Goal: Transaction & Acquisition: Purchase product/service

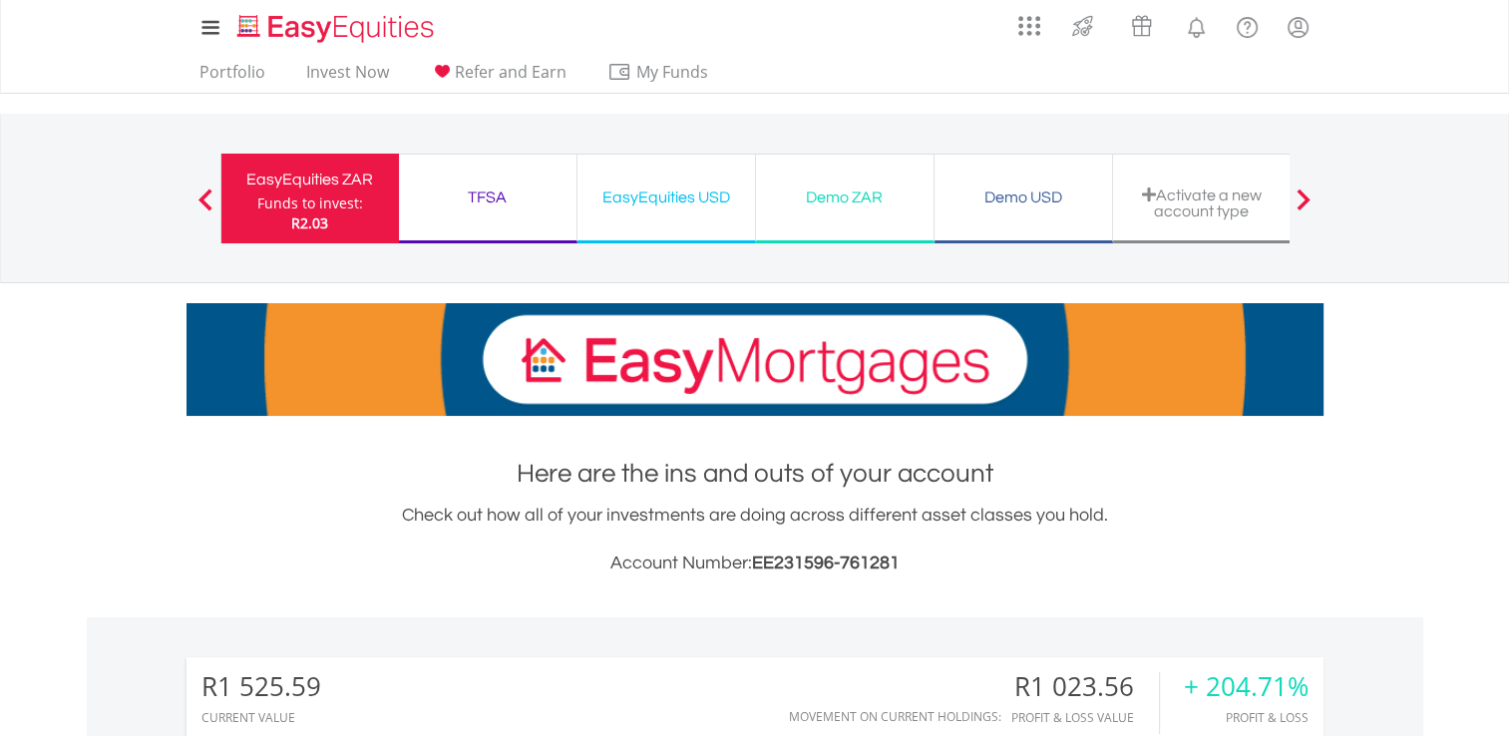
scroll to position [191, 379]
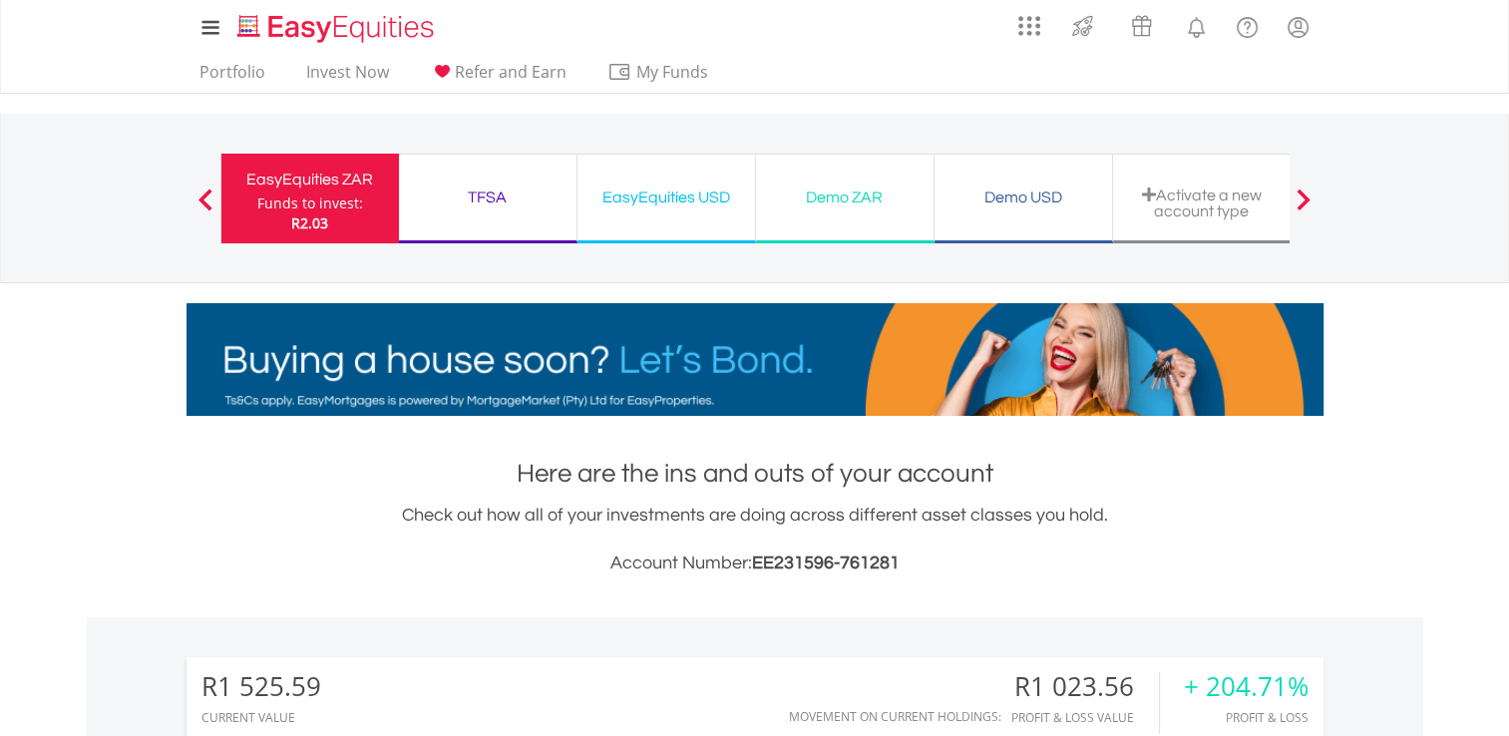
click at [717, 207] on div "EasyEquities USD" at bounding box center [666, 197] width 154 height 28
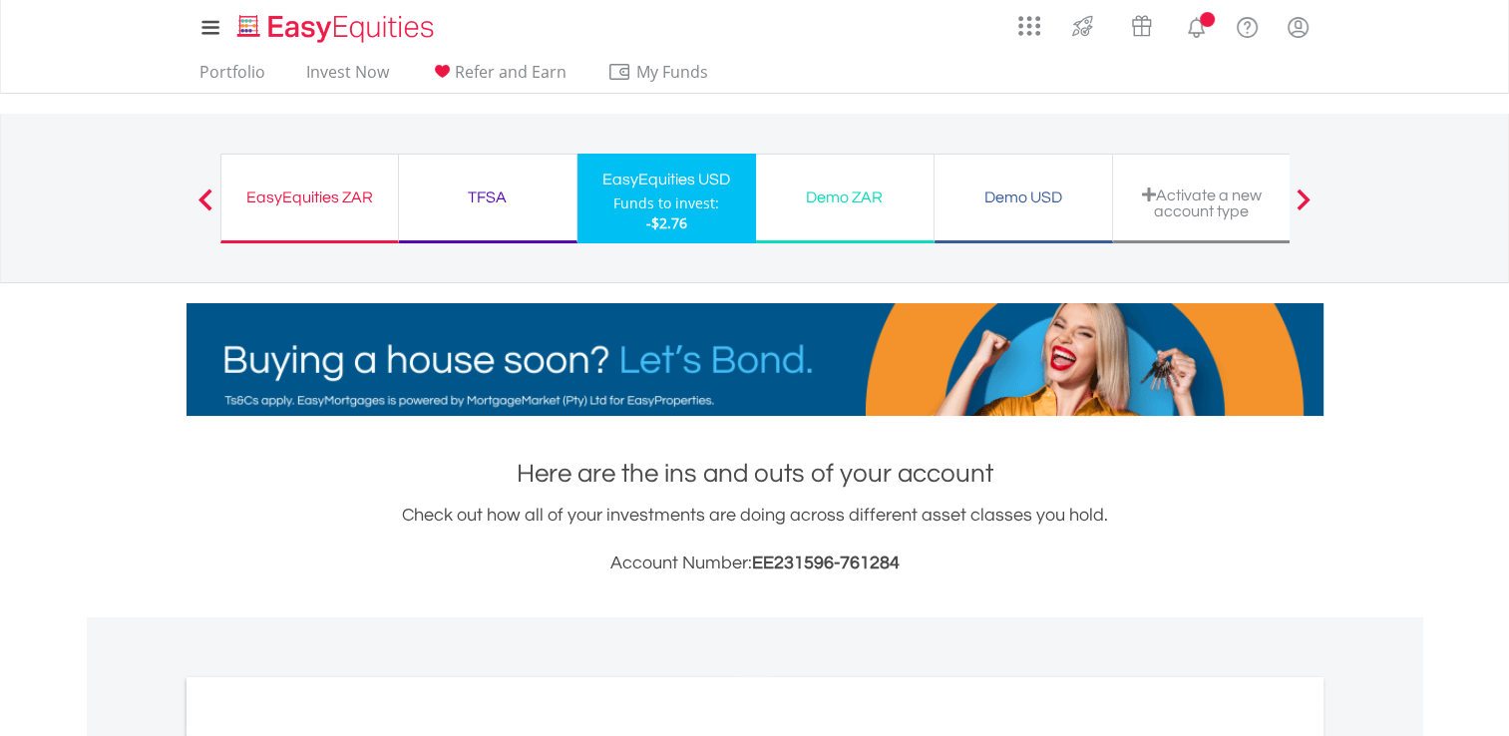
click at [451, 211] on div "TFSA Funds to invest: -$2.76" at bounding box center [488, 199] width 178 height 90
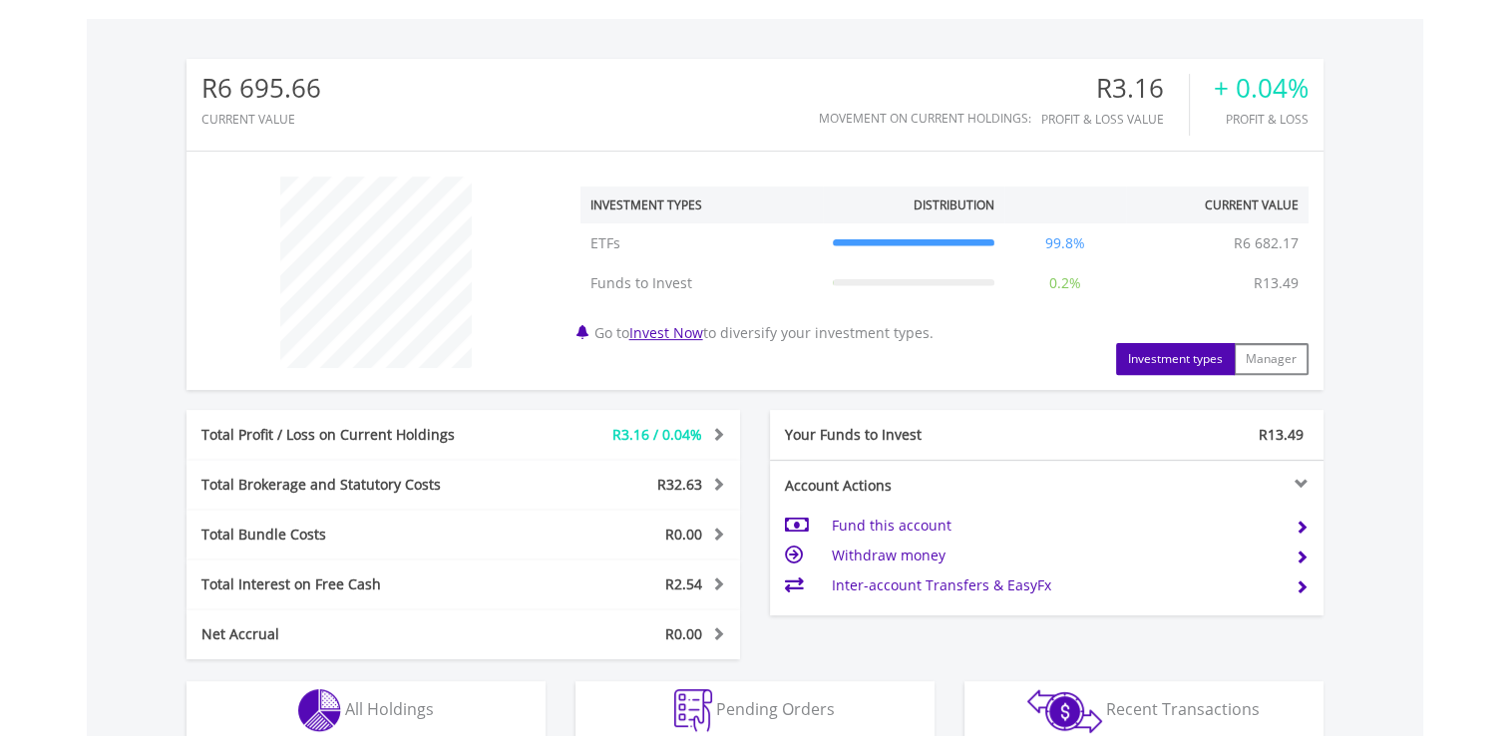
scroll to position [897, 0]
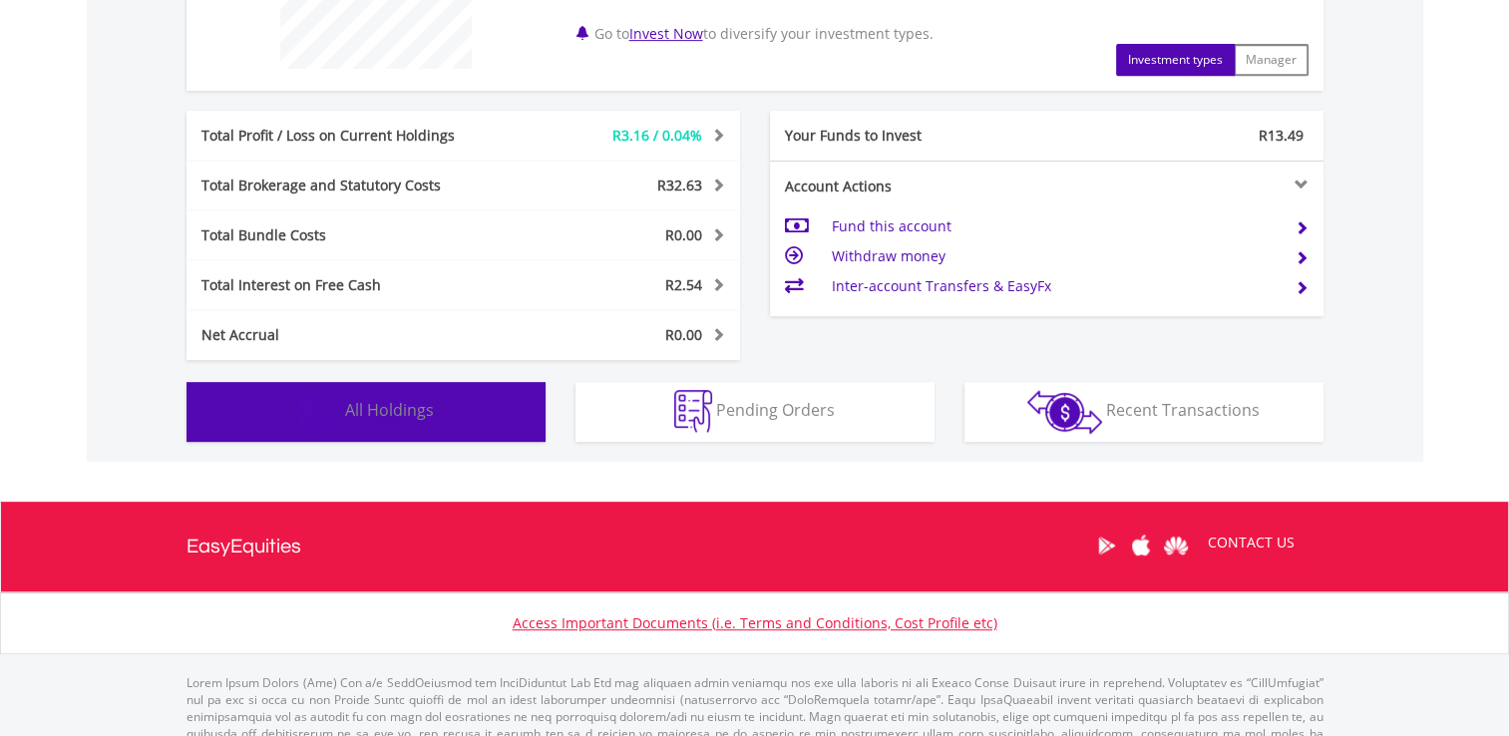
click at [452, 410] on button "Holdings All Holdings" at bounding box center [365, 412] width 359 height 60
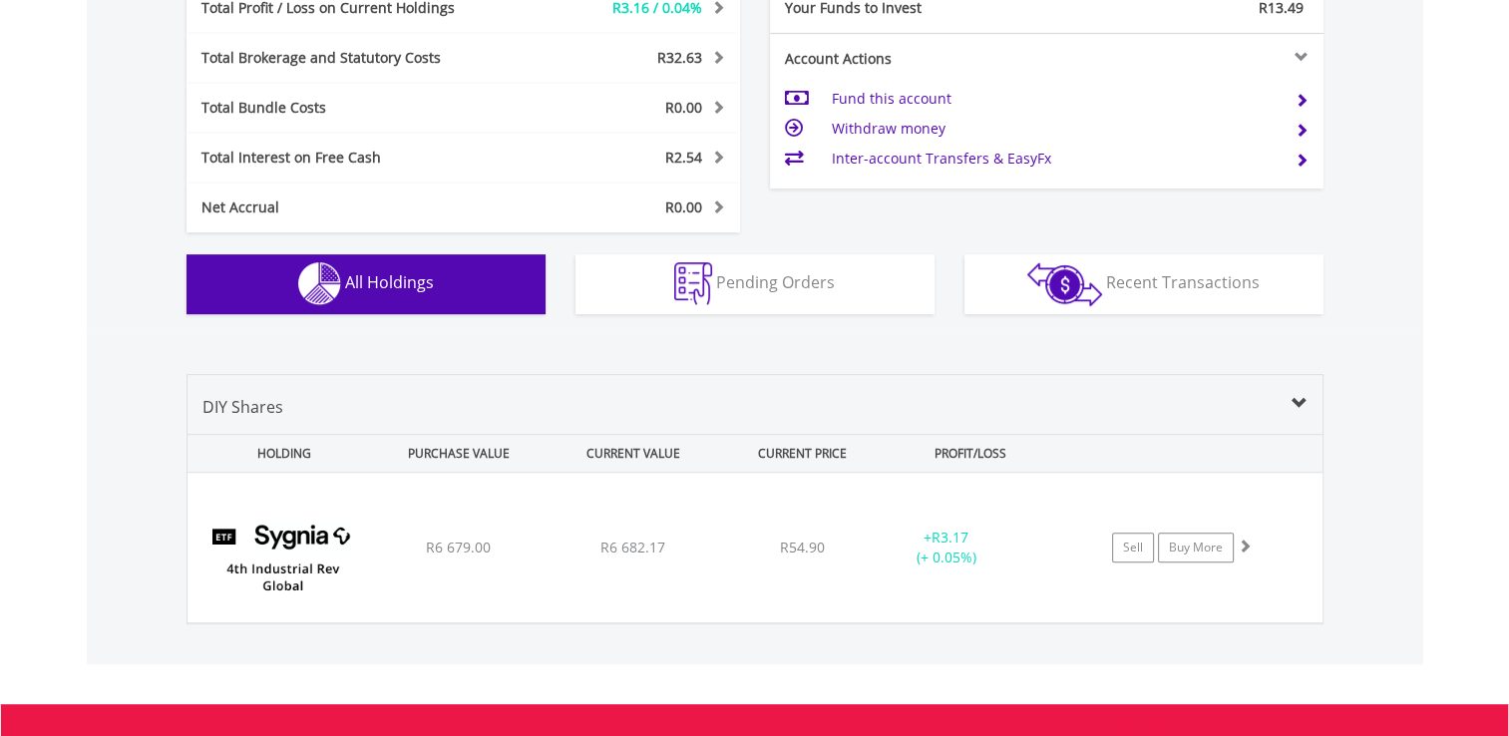
scroll to position [1178, 0]
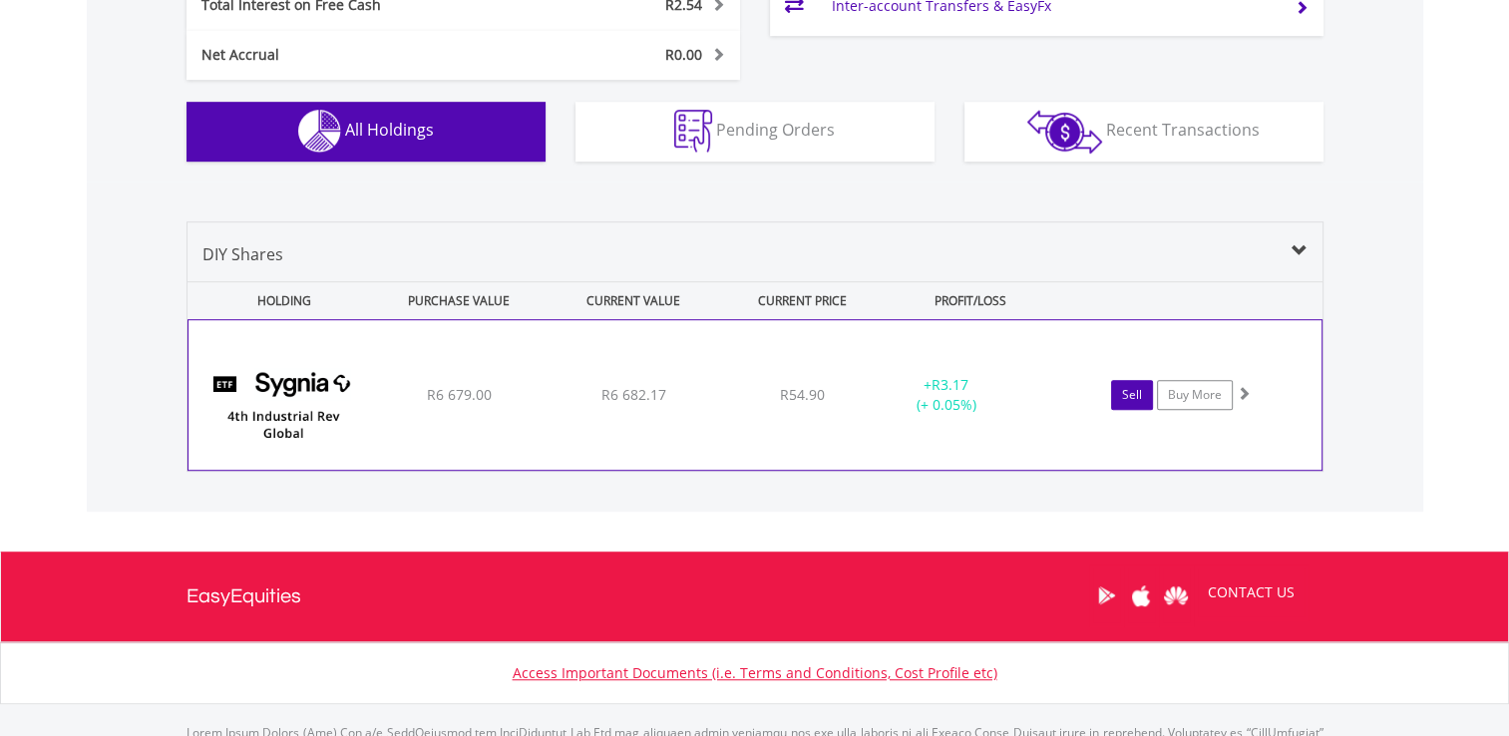
click at [1137, 401] on link "Sell" at bounding box center [1132, 395] width 42 height 30
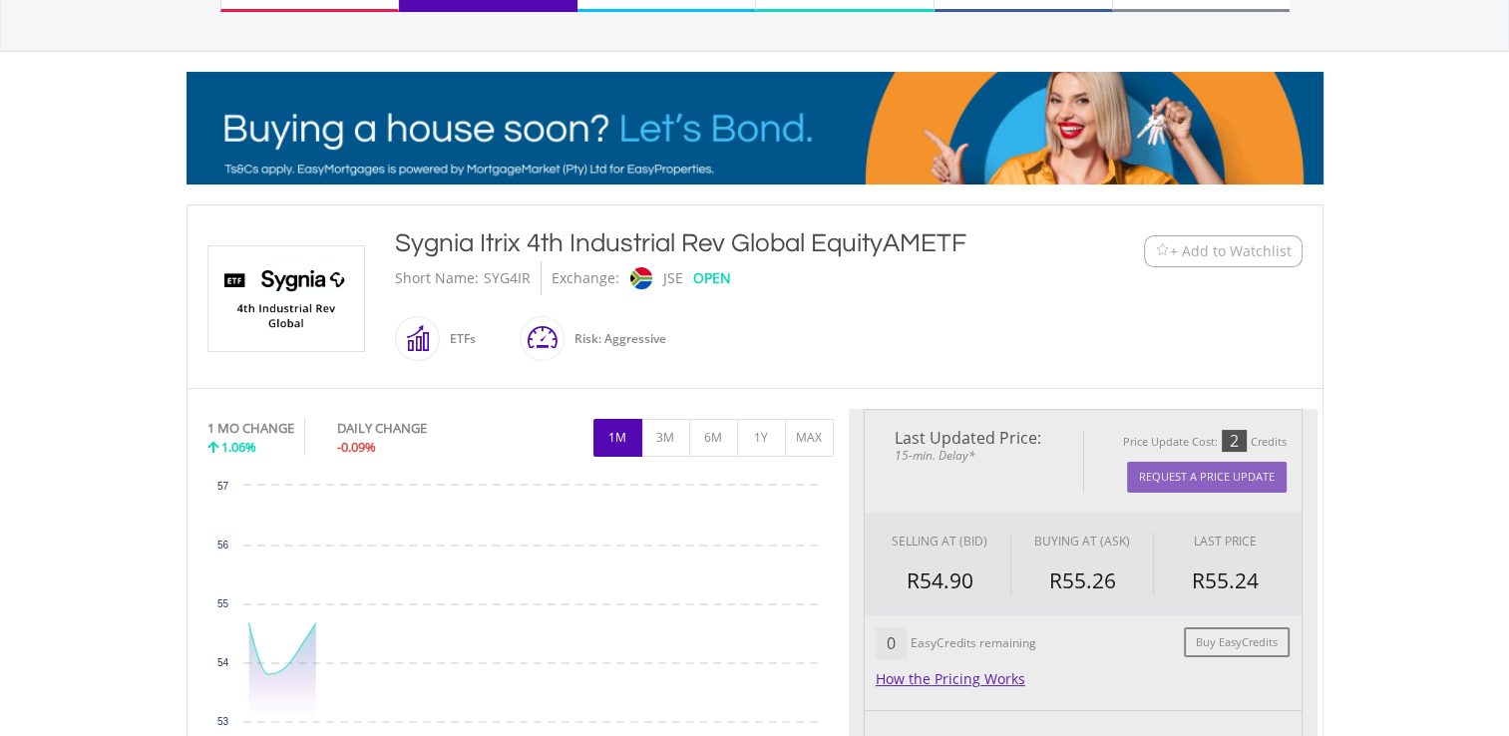
scroll to position [499, 0]
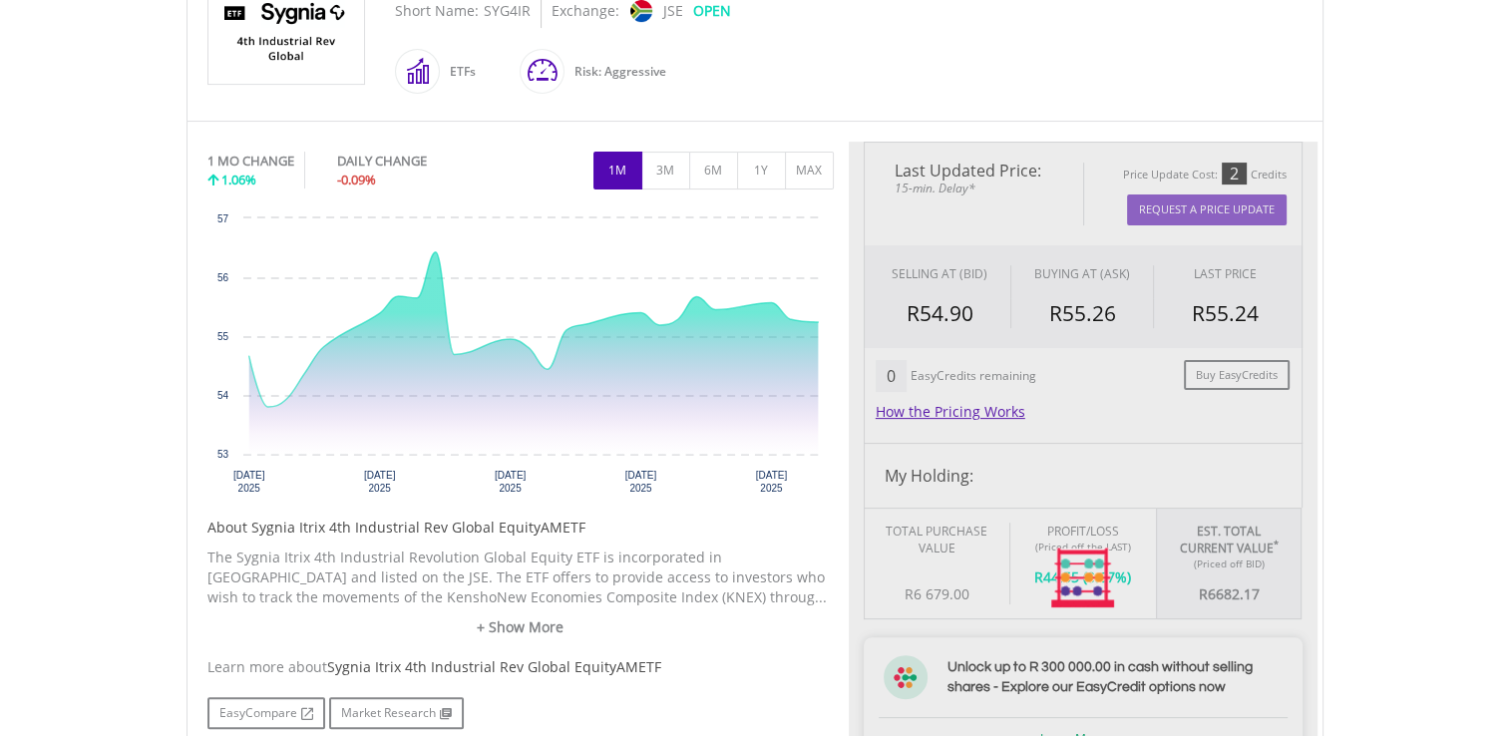
type input "*******"
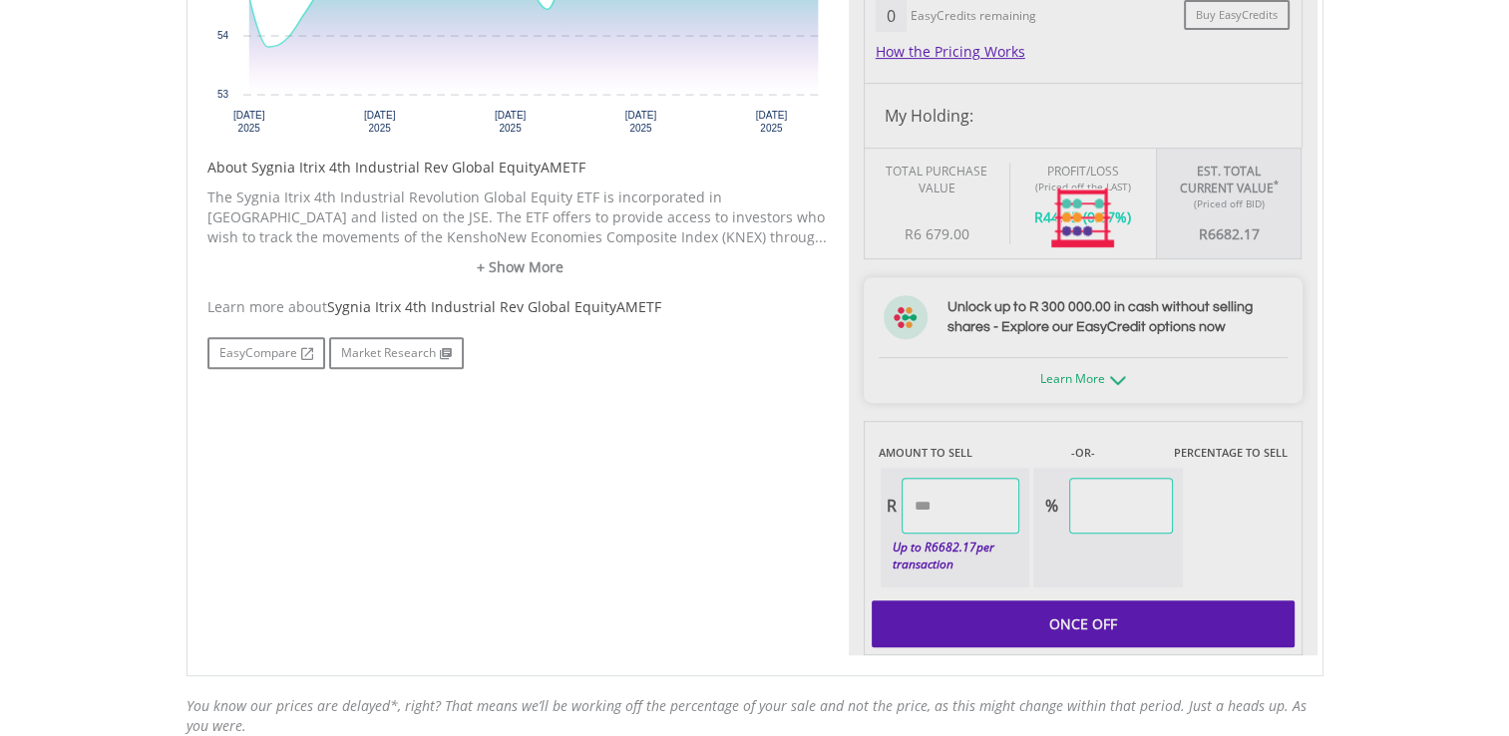
scroll to position [897, 0]
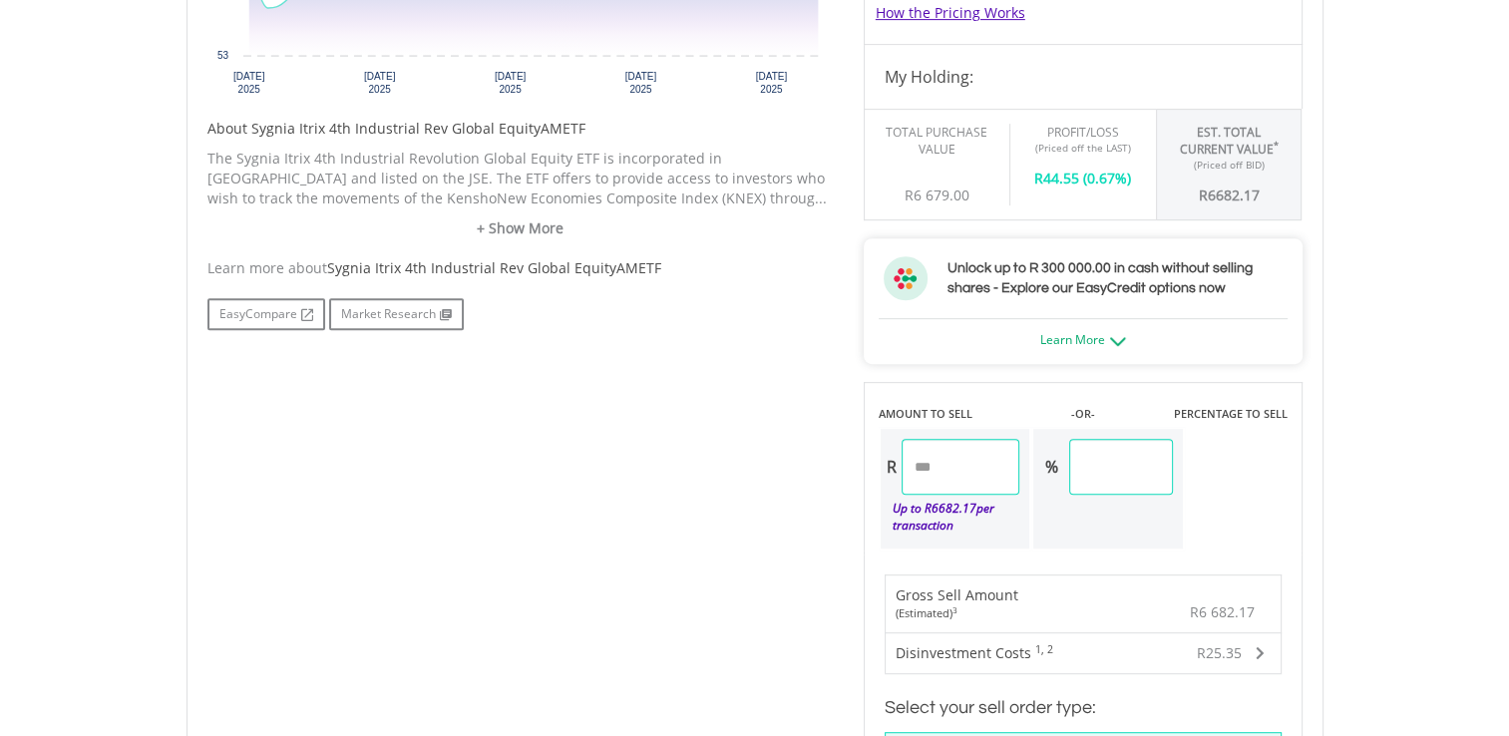
click at [1172, 467] on input "******" at bounding box center [1120, 467] width 103 height 56
drag, startPoint x: 1185, startPoint y: 466, endPoint x: 1105, endPoint y: 460, distance: 80.0
click at [1105, 460] on input "******" at bounding box center [1120, 467] width 103 height 56
click at [1129, 458] on input "******" at bounding box center [1120, 467] width 103 height 56
drag, startPoint x: 1162, startPoint y: 458, endPoint x: 1053, endPoint y: 457, distance: 108.7
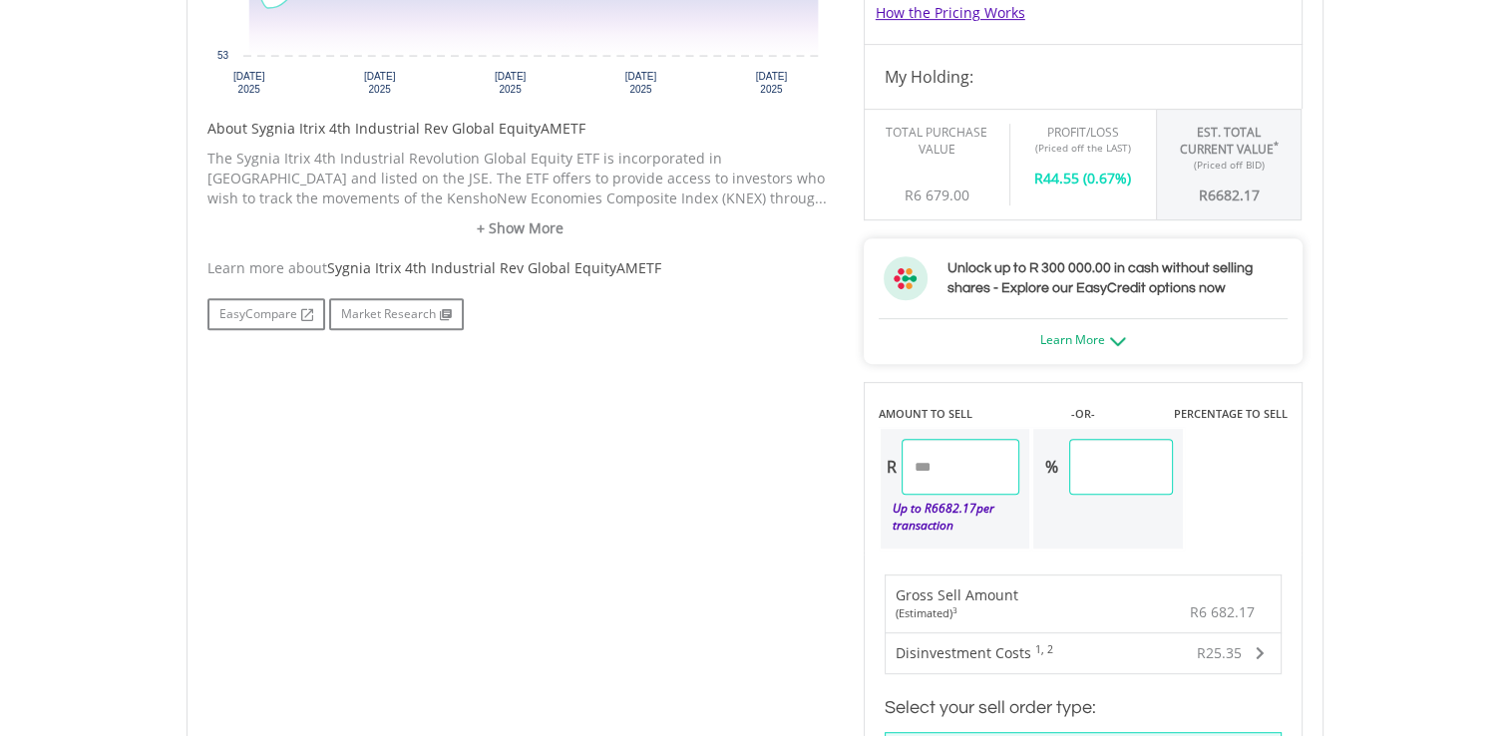
click at [1053, 457] on div "% ******" at bounding box center [1103, 467] width 140 height 56
type input "***"
drag, startPoint x: 1359, startPoint y: 497, endPoint x: 1341, endPoint y: 491, distance: 18.9
click at [1354, 495] on body "My Investments Invest Now New Listings Sell My Recurring Investments Pending Or…" at bounding box center [754, 312] width 1509 height 2418
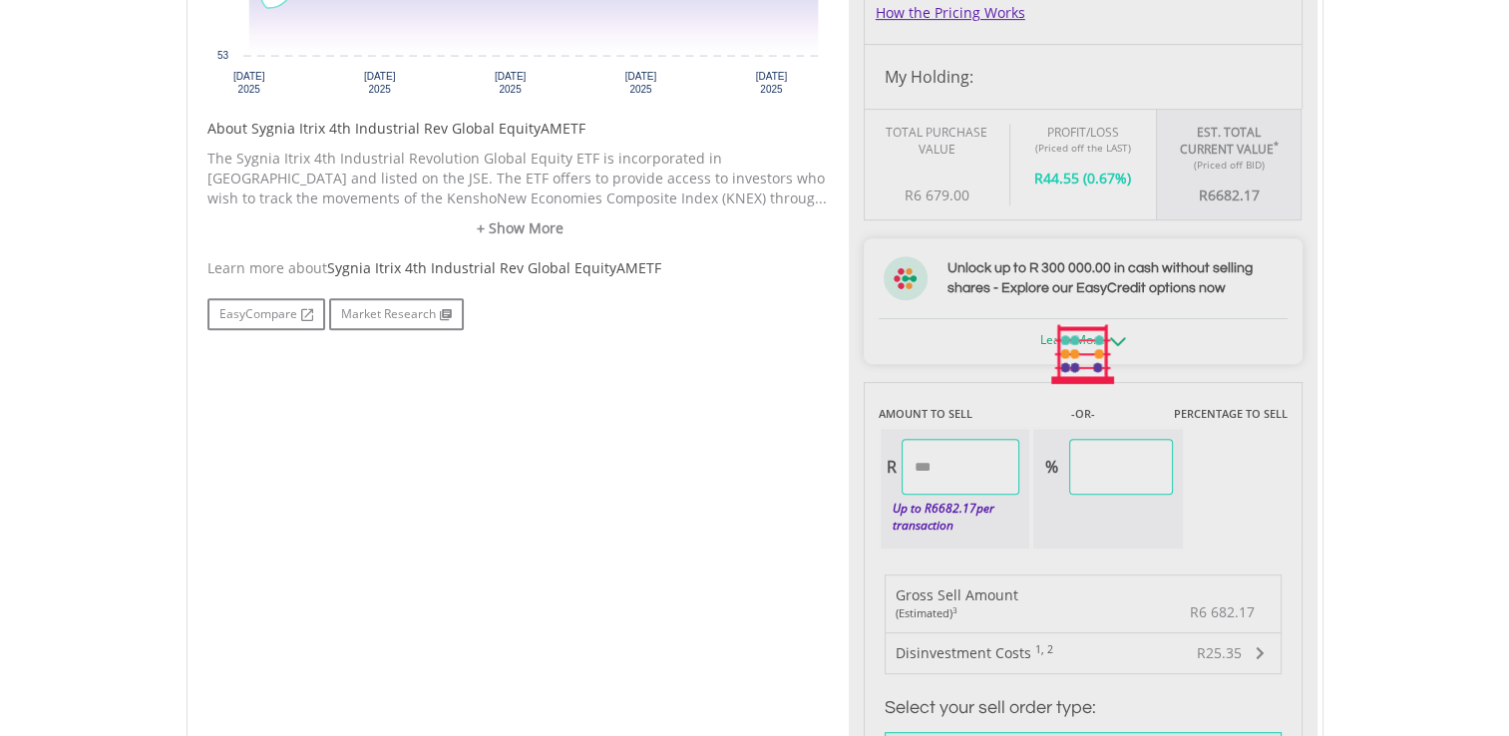
type input "*******"
type input "******"
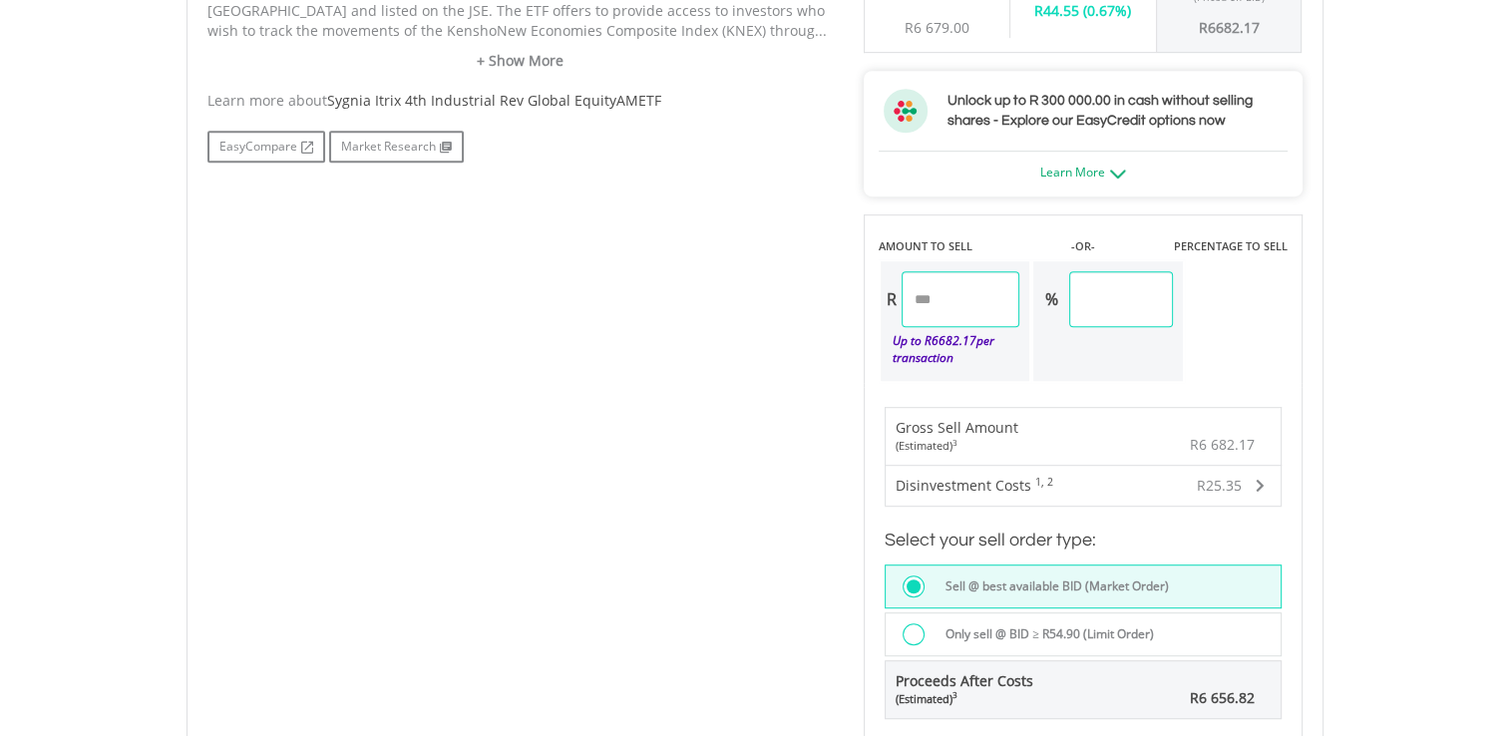
scroll to position [1197, 0]
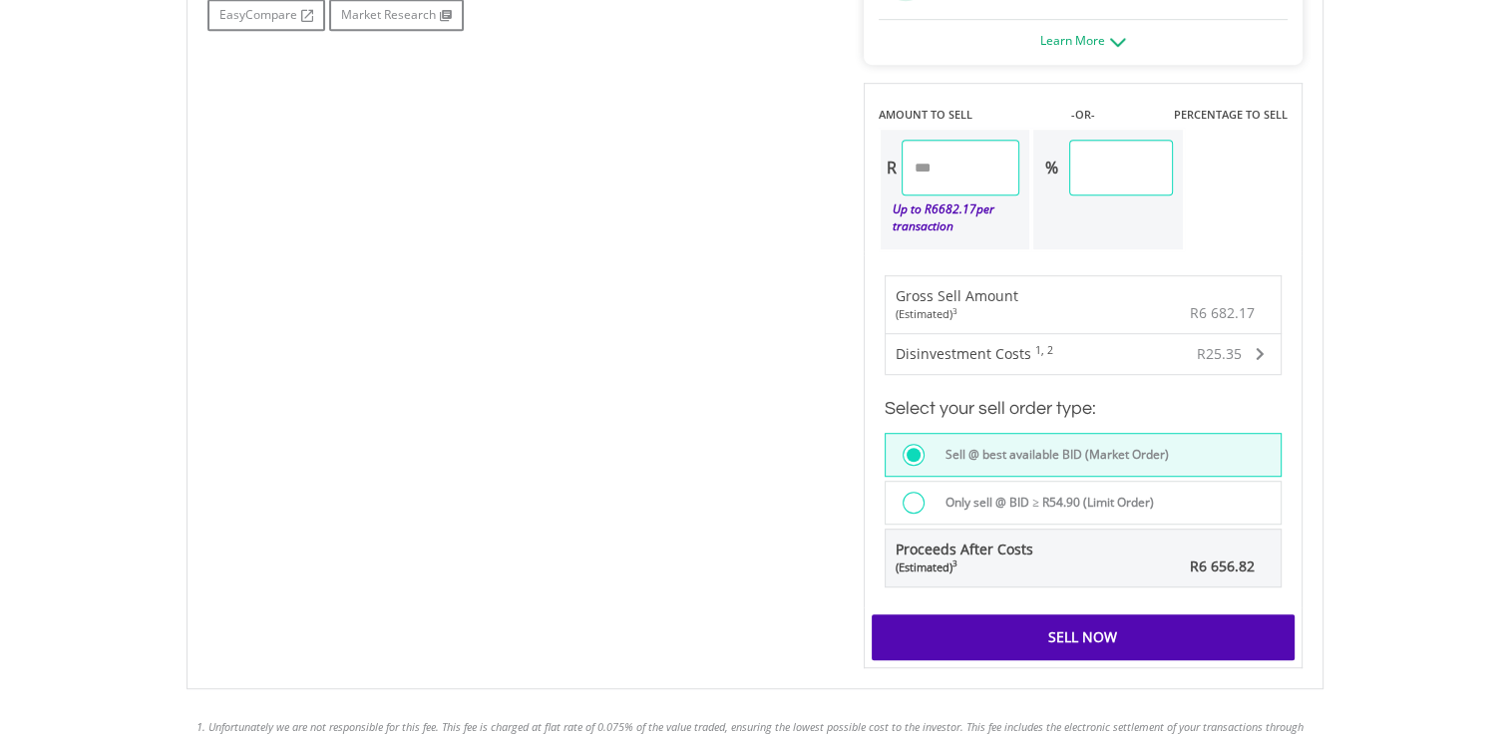
click at [1092, 628] on div "Sell Now" at bounding box center [1082, 637] width 423 height 46
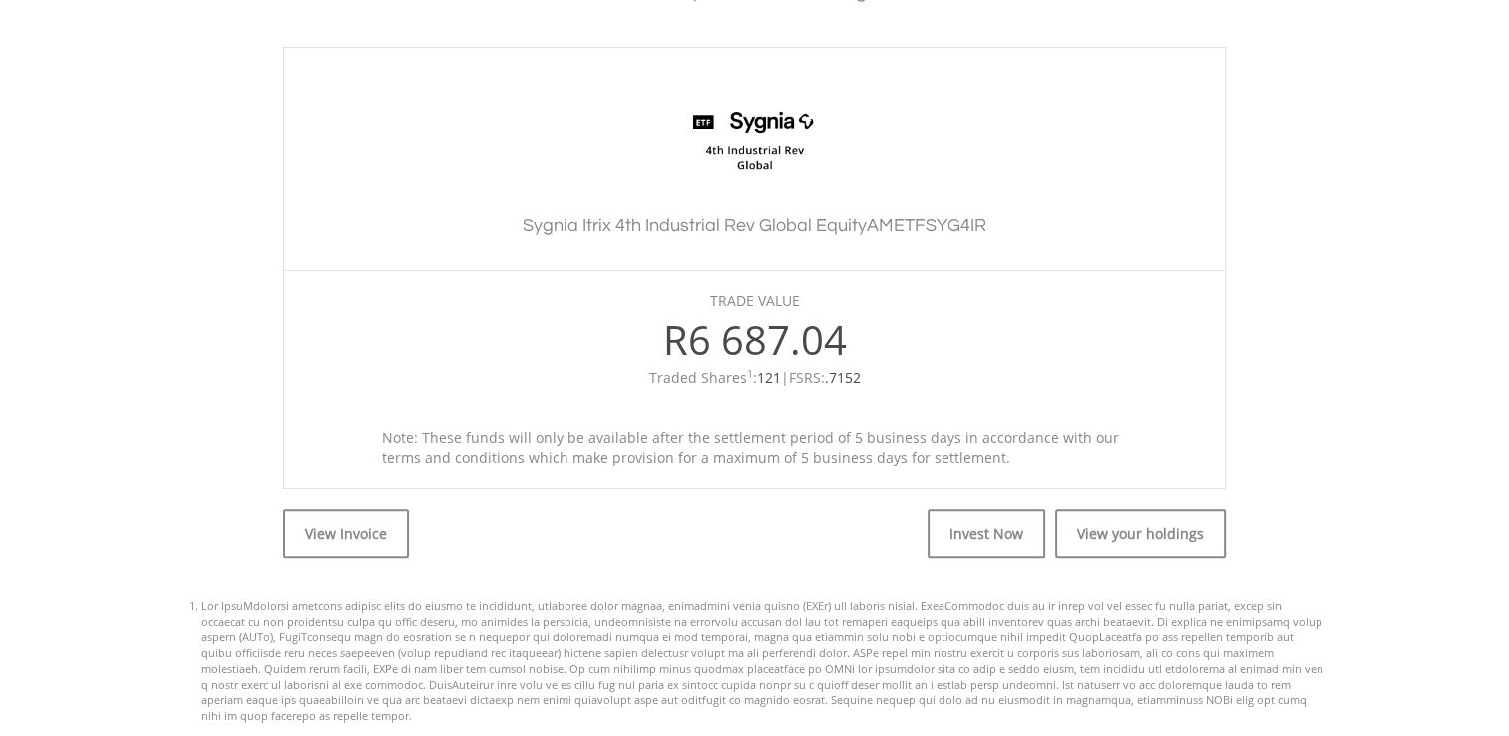
scroll to position [798, 0]
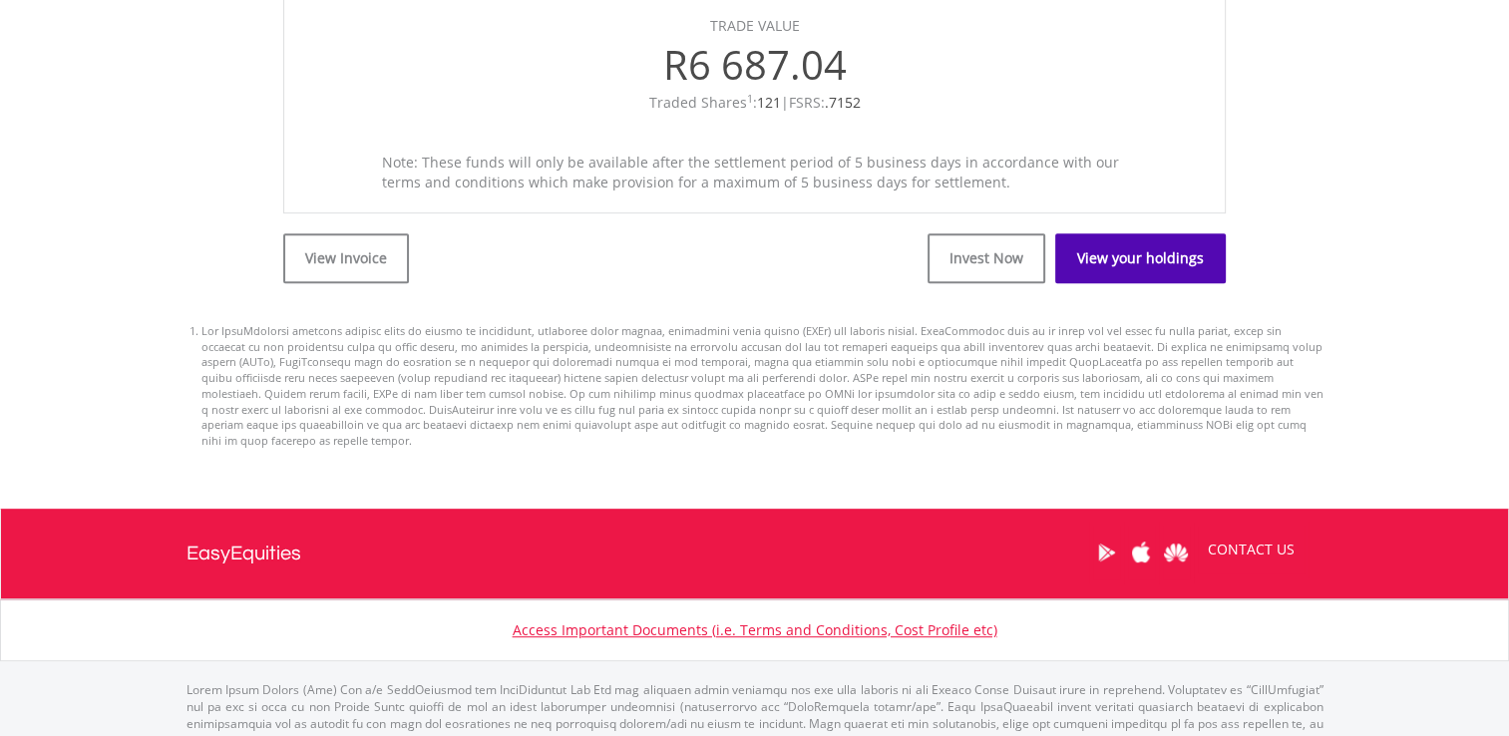
click at [1121, 259] on link "View your holdings" at bounding box center [1140, 258] width 171 height 50
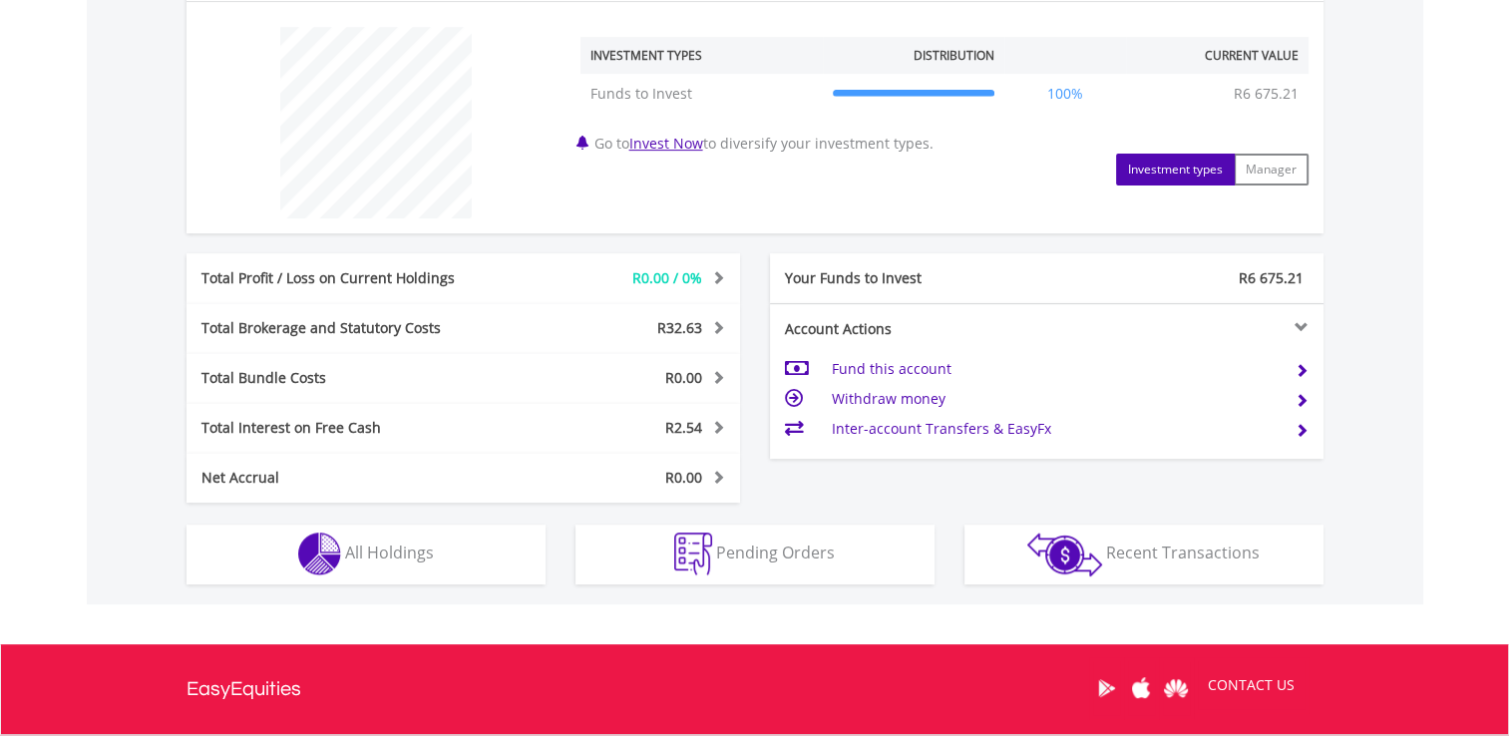
scroll to position [897, 0]
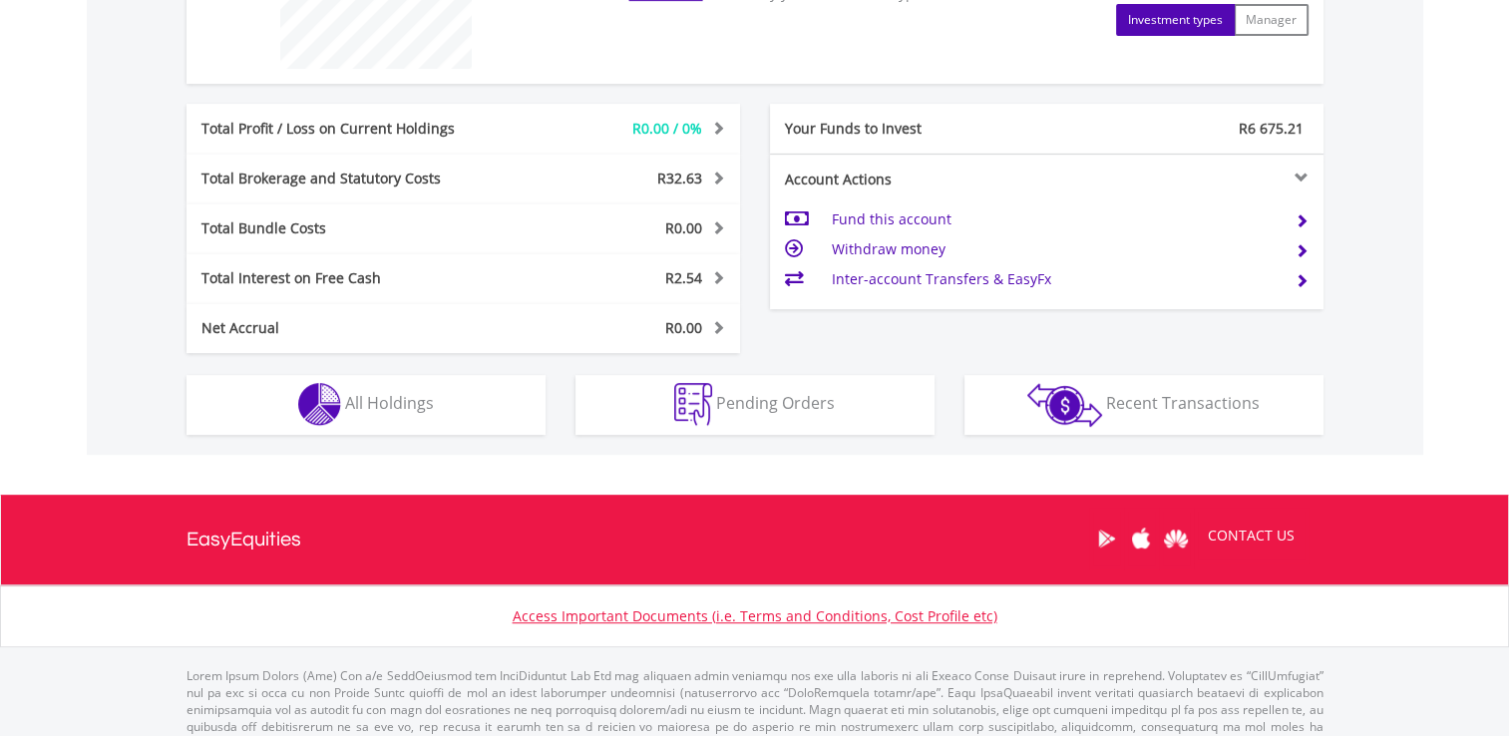
click at [881, 276] on td "Inter-account Transfers & EasyFx" at bounding box center [1055, 279] width 448 height 30
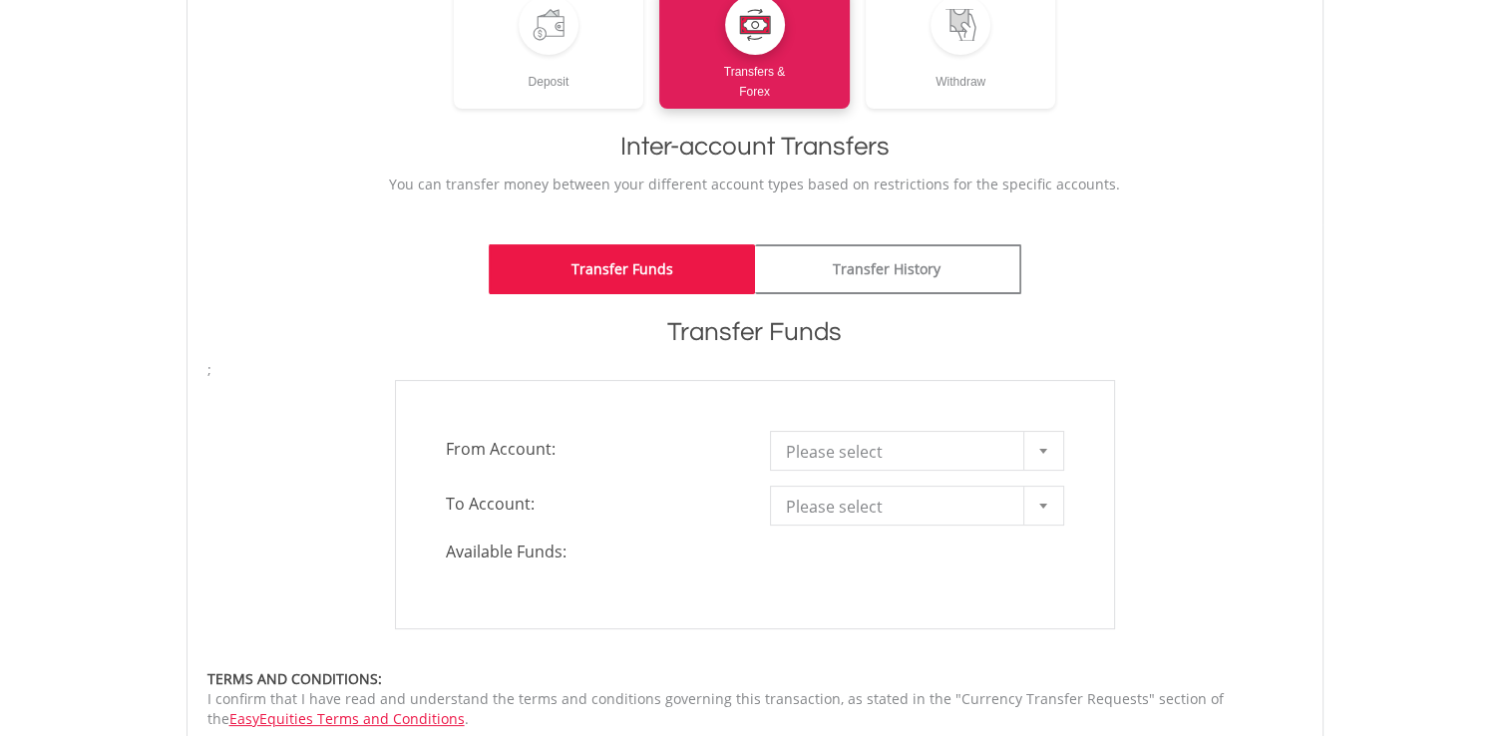
scroll to position [499, 0]
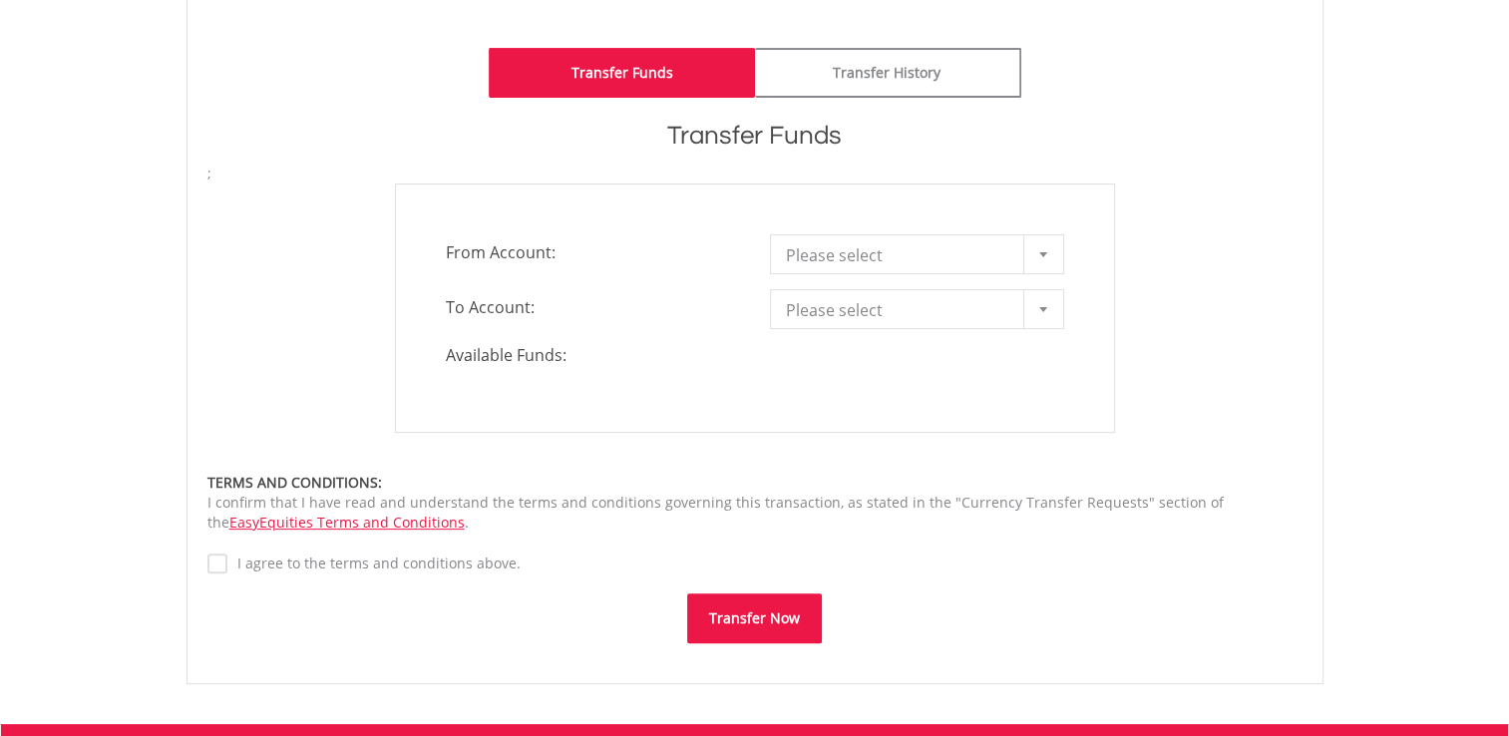
click at [867, 265] on span "Please select" at bounding box center [902, 255] width 232 height 40
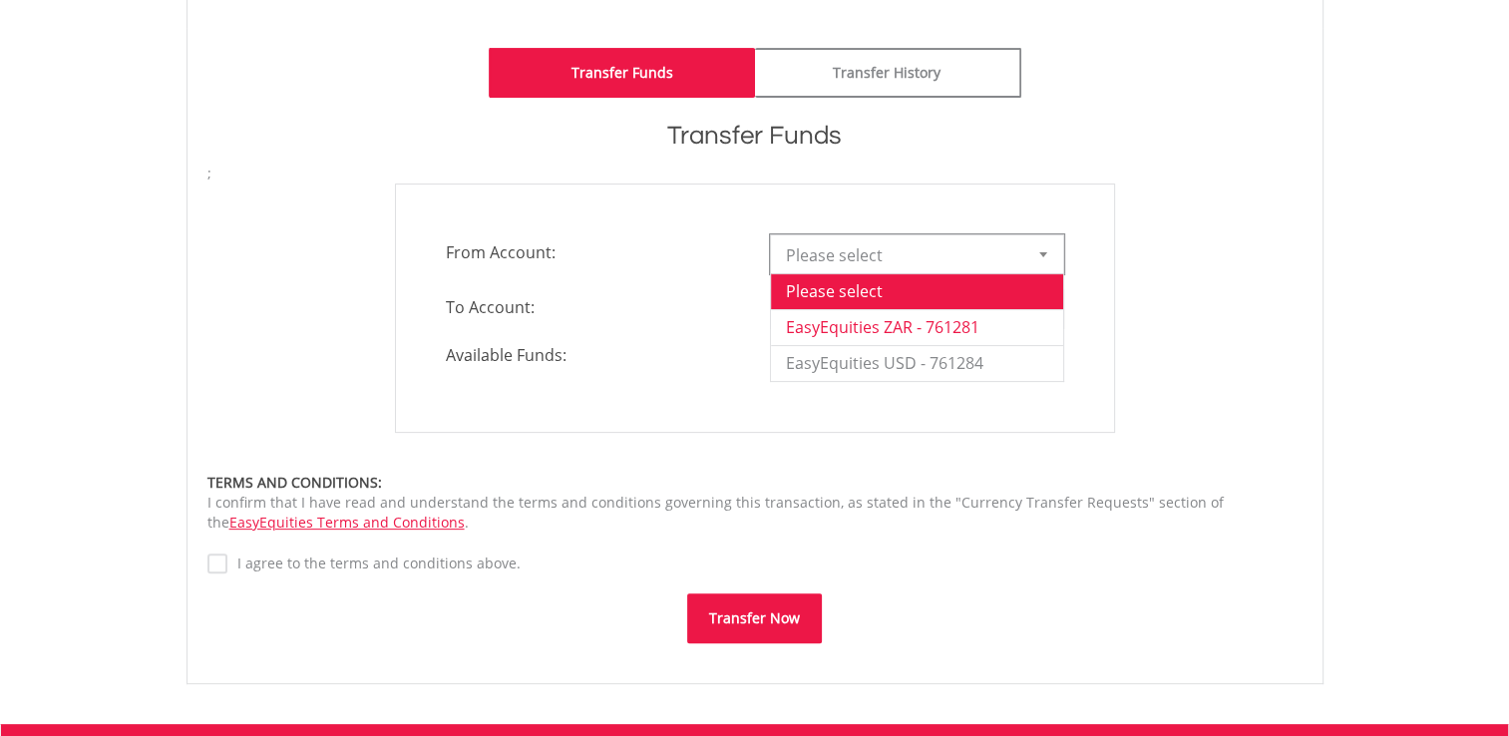
click at [891, 320] on li "EasyEquities ZAR - 761281" at bounding box center [917, 327] width 292 height 36
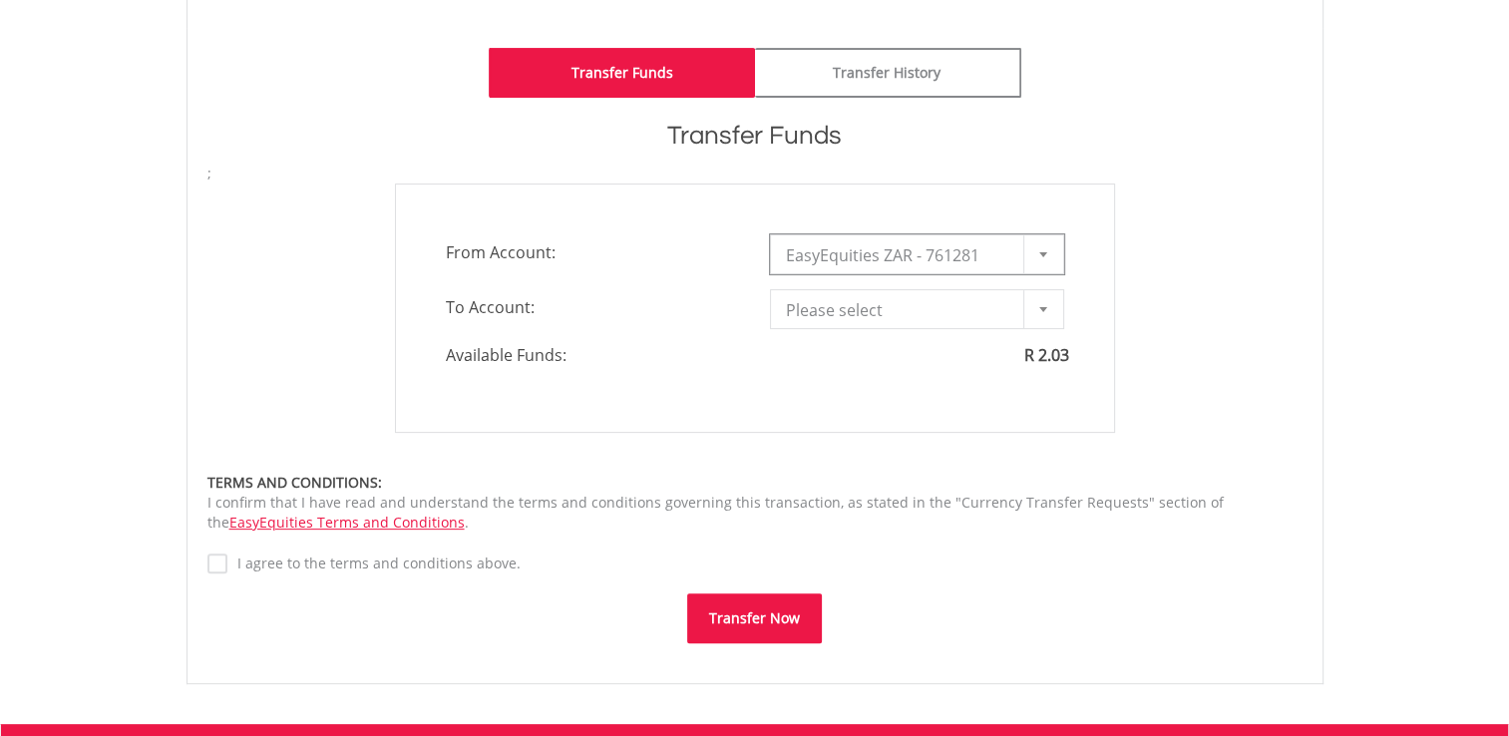
click at [877, 313] on span "Please select" at bounding box center [902, 310] width 232 height 40
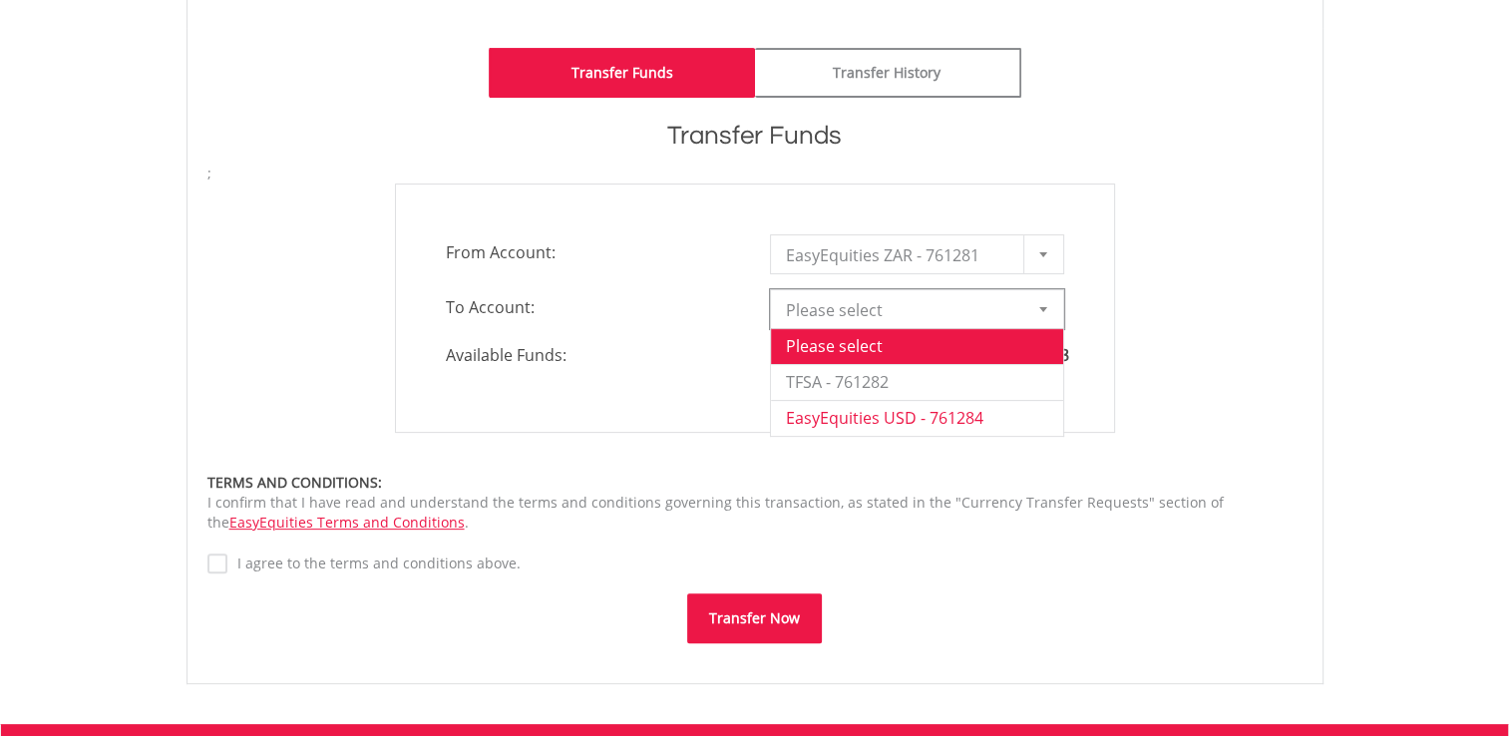
click at [867, 415] on li "EasyEquities USD - 761284" at bounding box center [917, 418] width 292 height 36
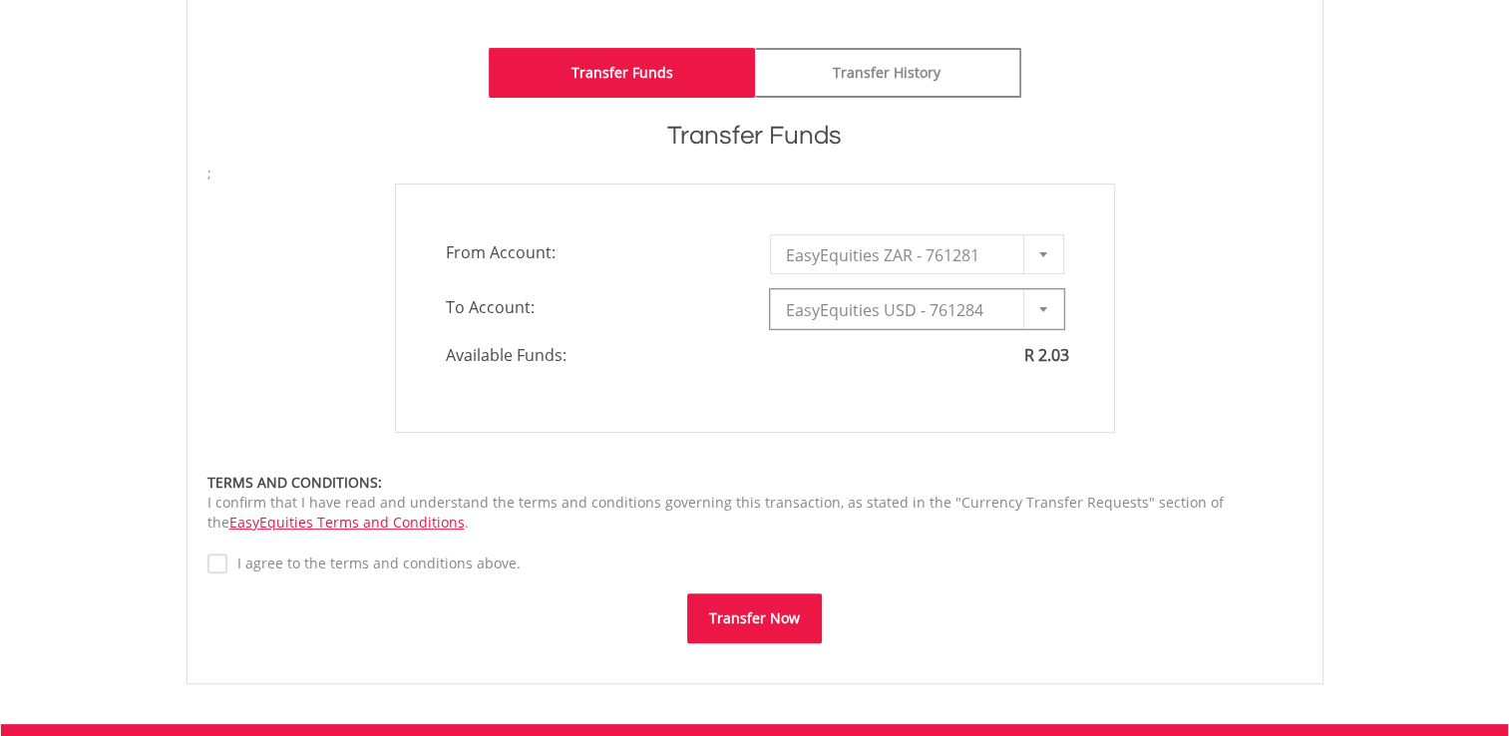
type input "*"
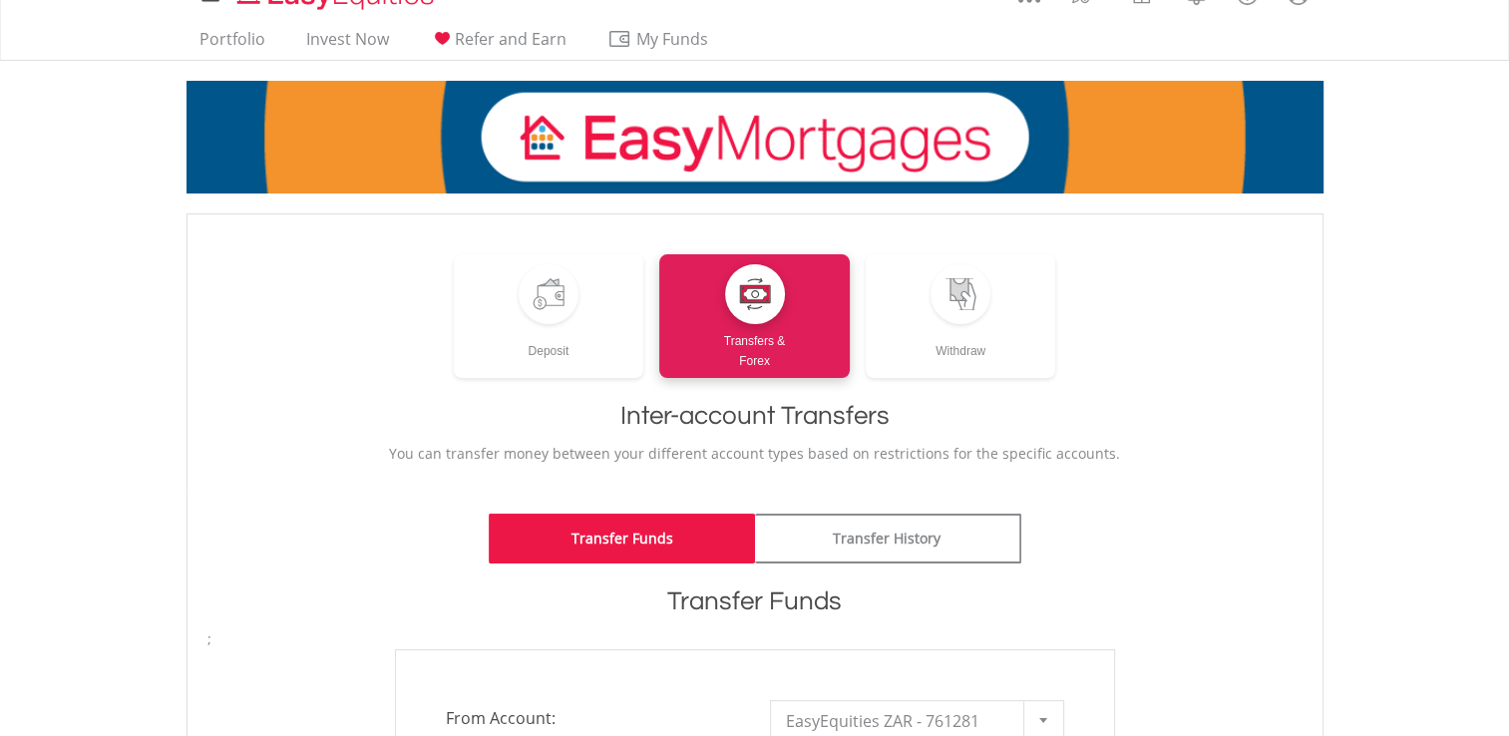
scroll to position [0, 0]
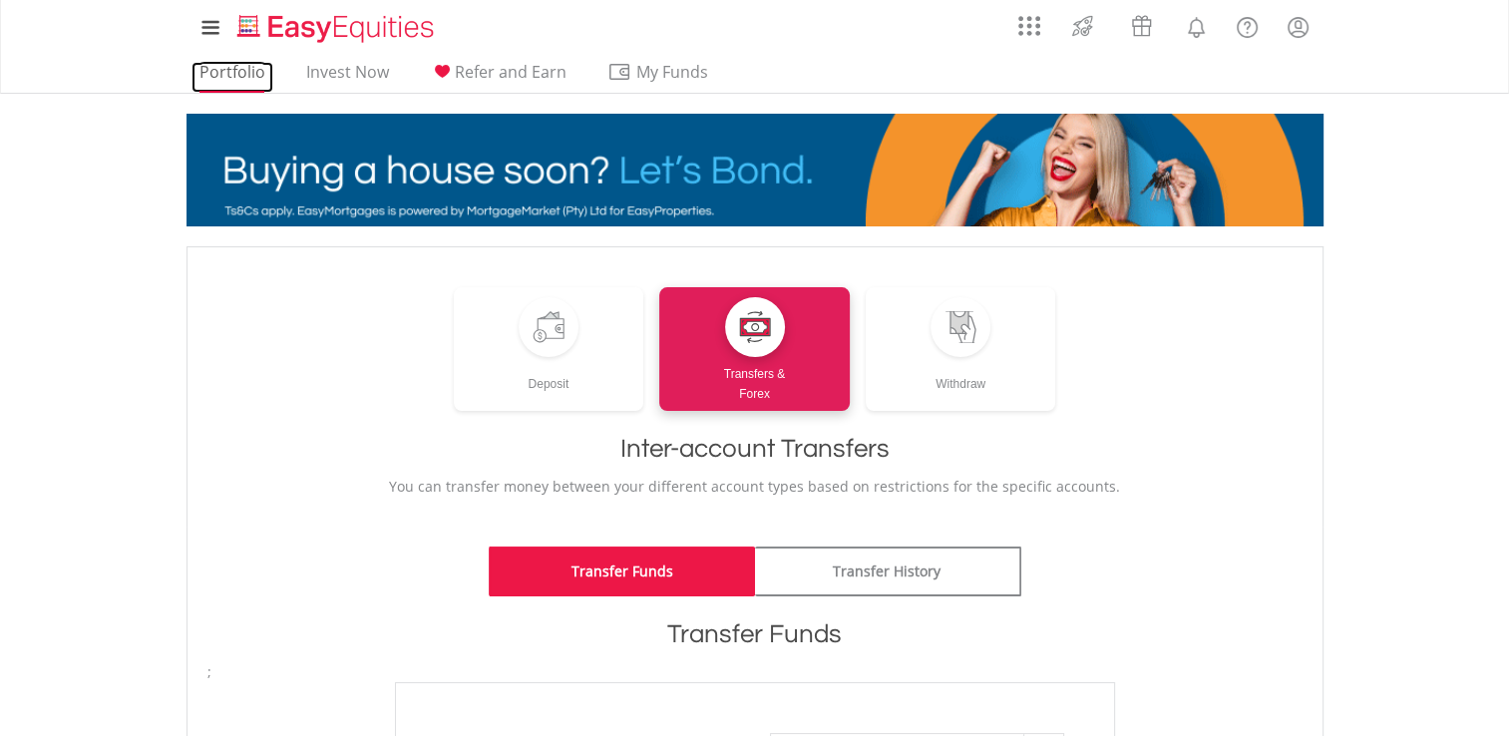
click at [247, 76] on link "Portfolio" at bounding box center [232, 77] width 82 height 31
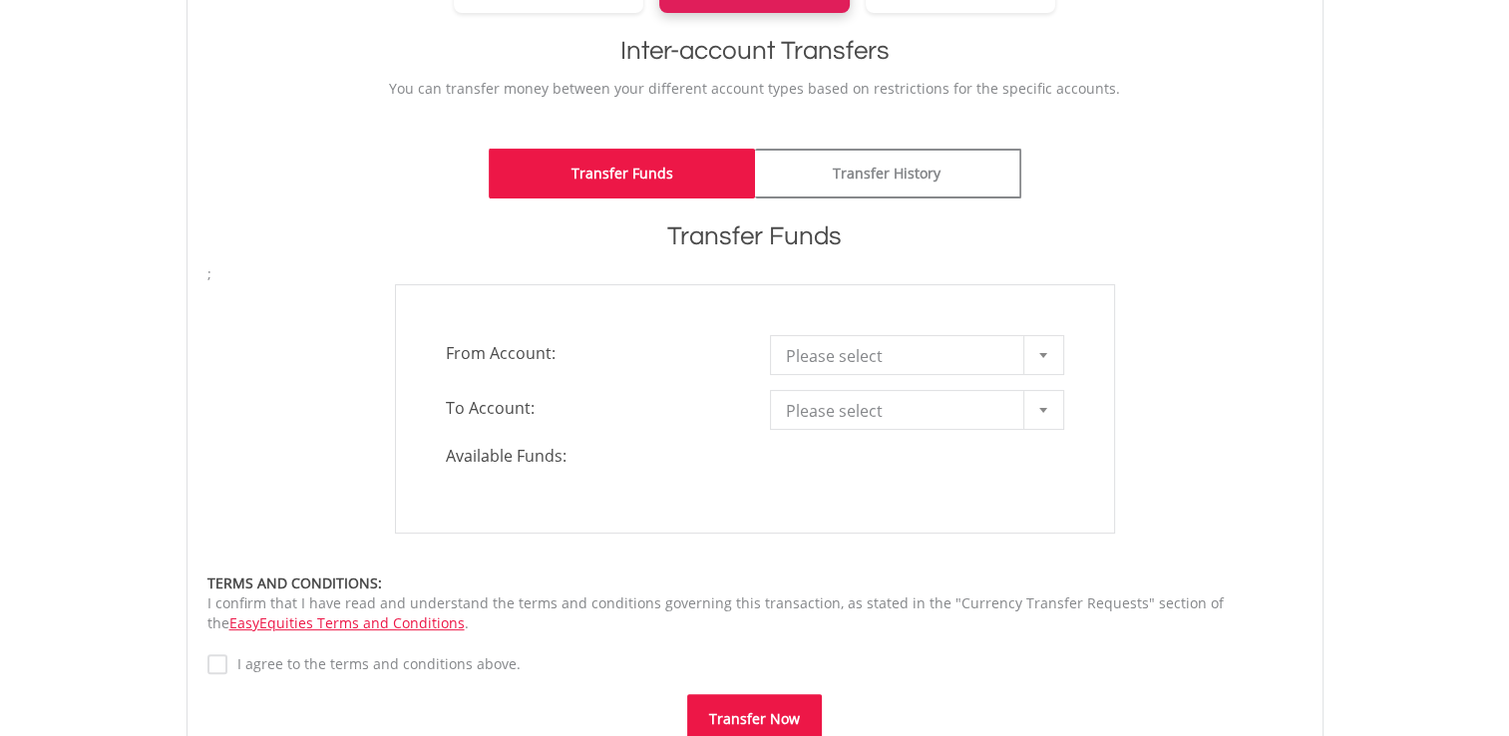
scroll to position [399, 0]
click at [871, 362] on span "Please select" at bounding box center [902, 355] width 232 height 40
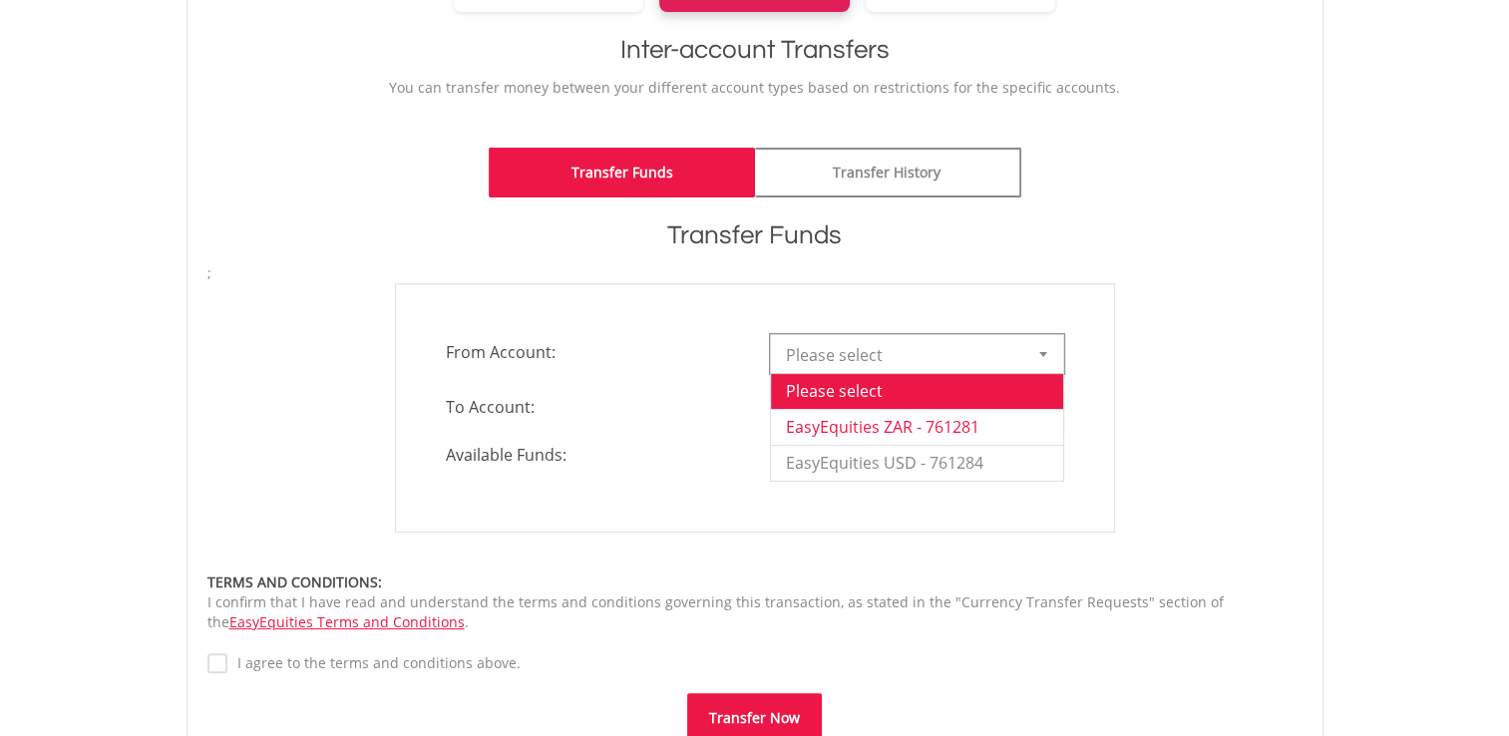
click at [859, 429] on li "EasyEquities ZAR - 761281" at bounding box center [917, 427] width 292 height 36
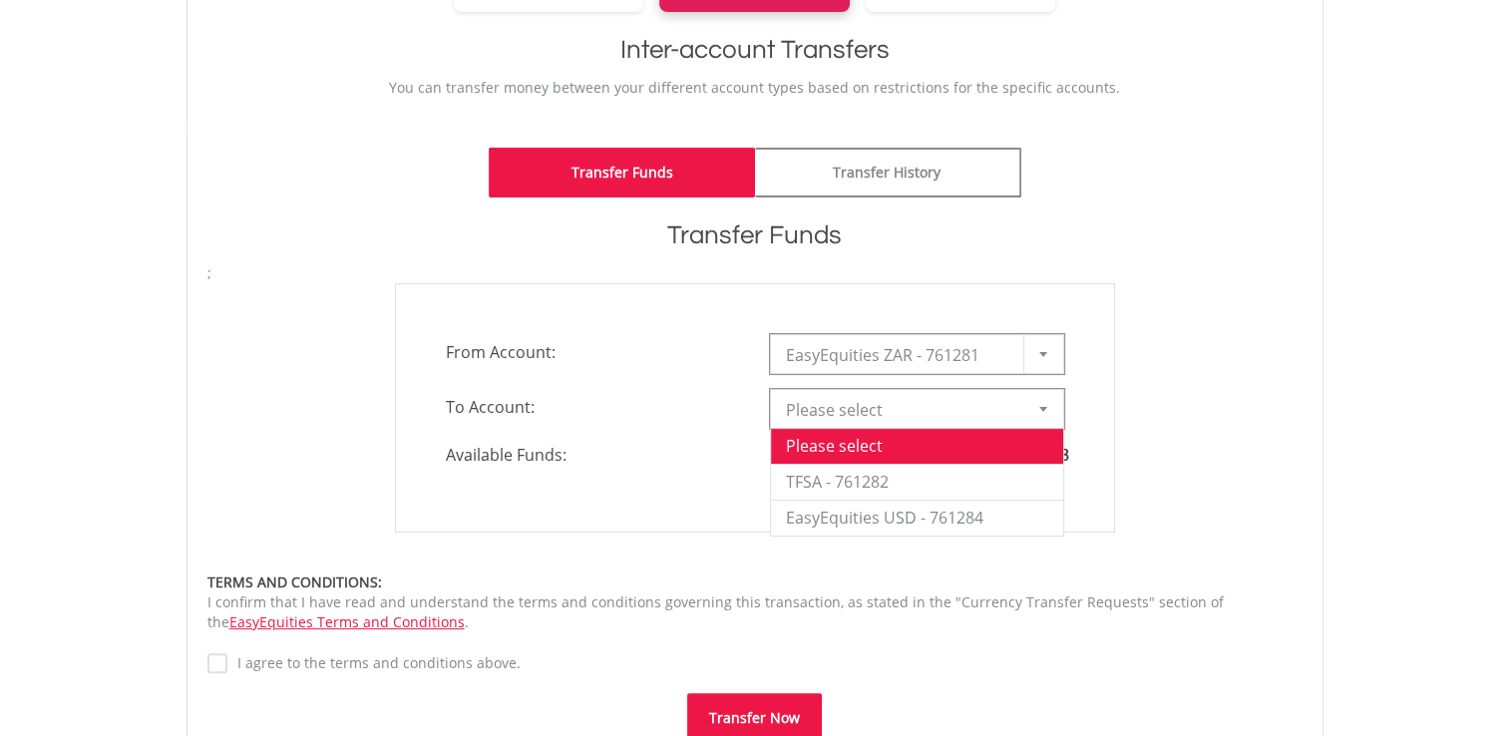
click at [865, 407] on span "Please select" at bounding box center [902, 410] width 232 height 40
click at [850, 364] on span "EasyEquities ZAR - 761281" at bounding box center [902, 355] width 232 height 40
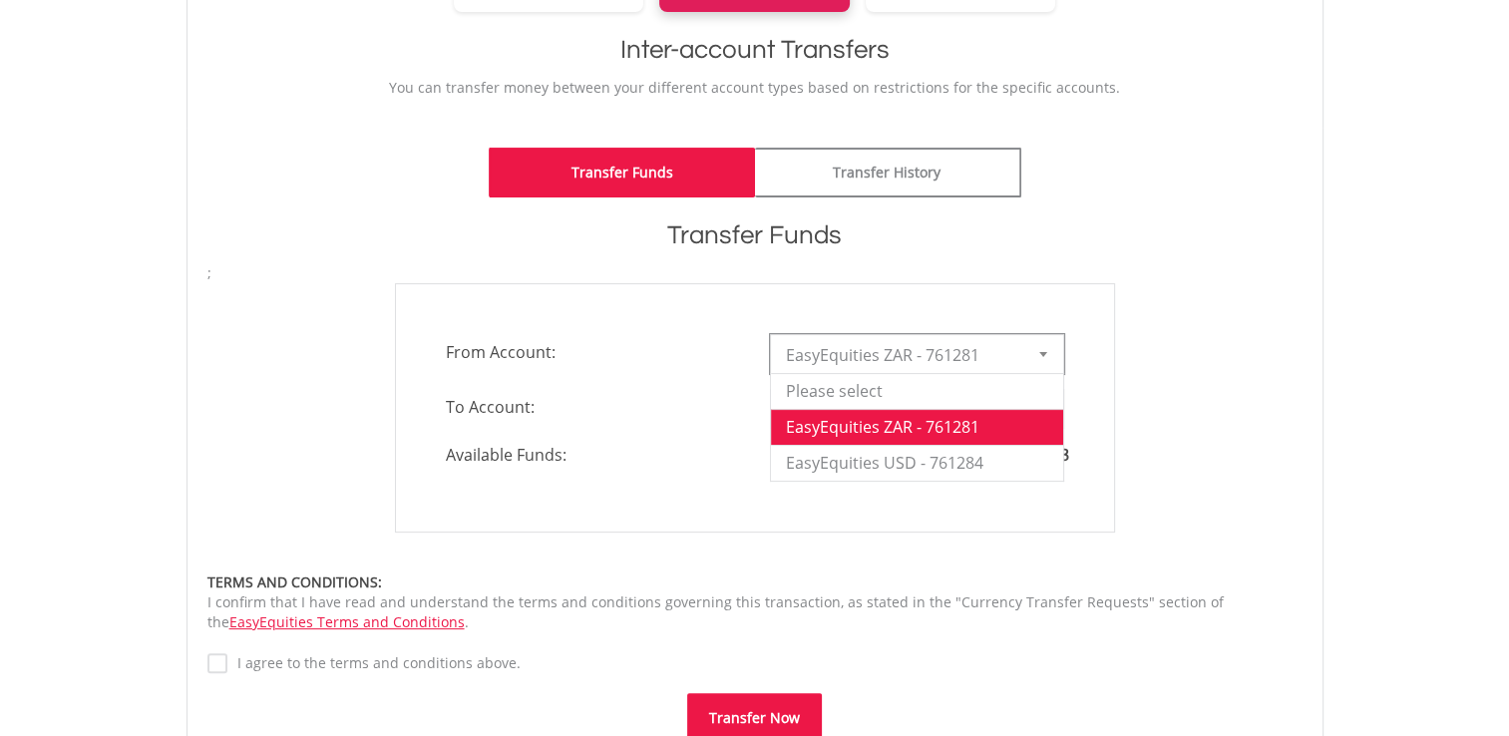
click at [665, 389] on span "To Account:" at bounding box center [593, 407] width 324 height 36
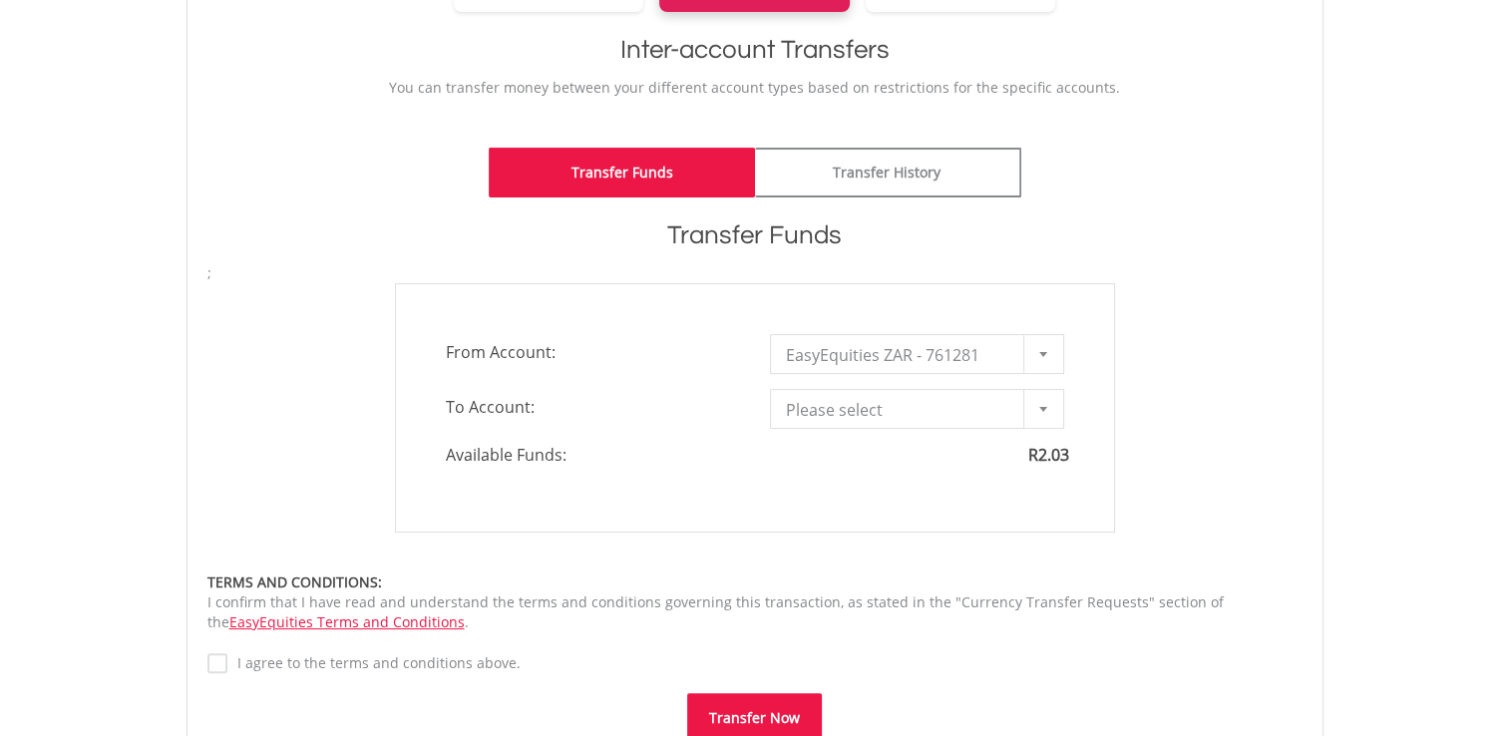
click at [919, 349] on span "EasyEquities ZAR - 761281" at bounding box center [902, 355] width 232 height 40
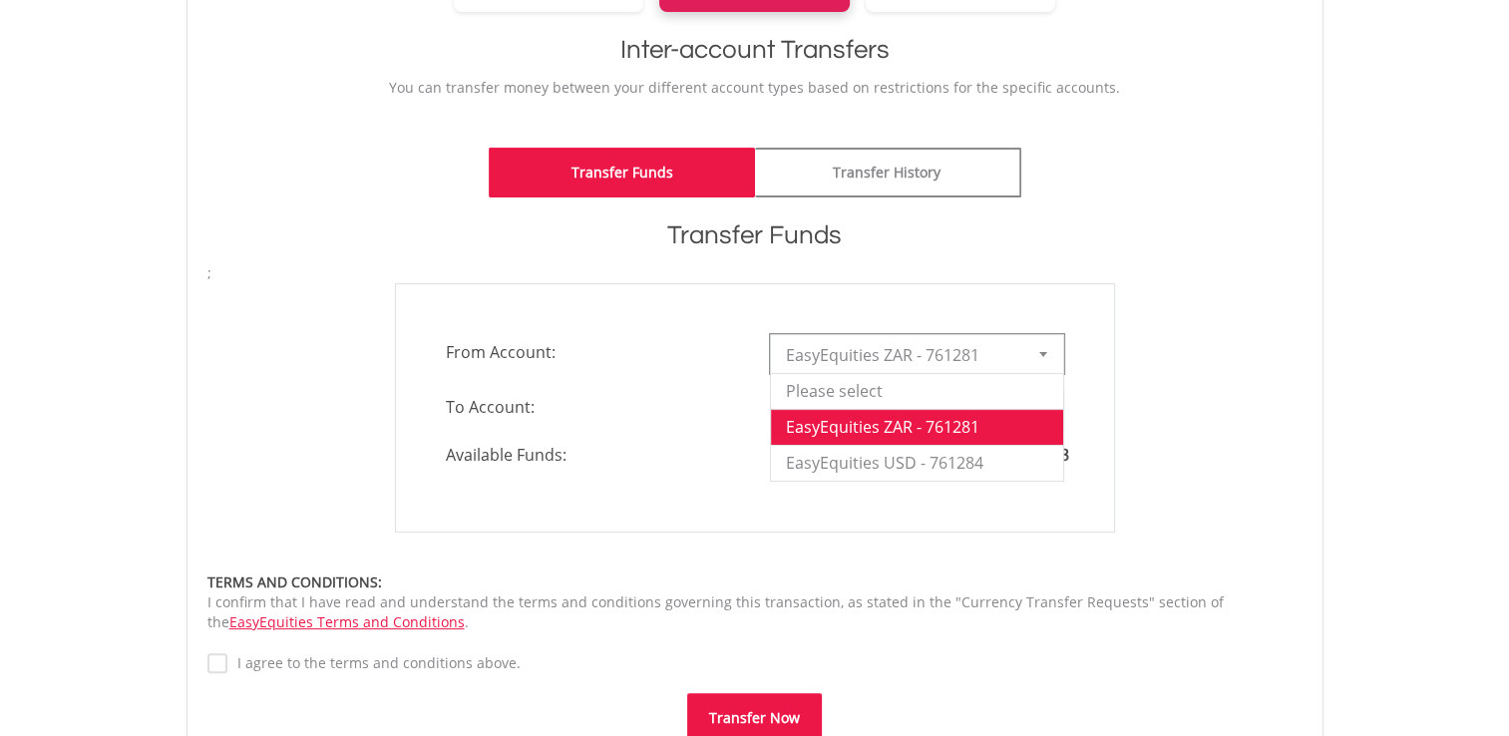
click at [1220, 362] on div "**********" at bounding box center [754, 407] width 1125 height 249
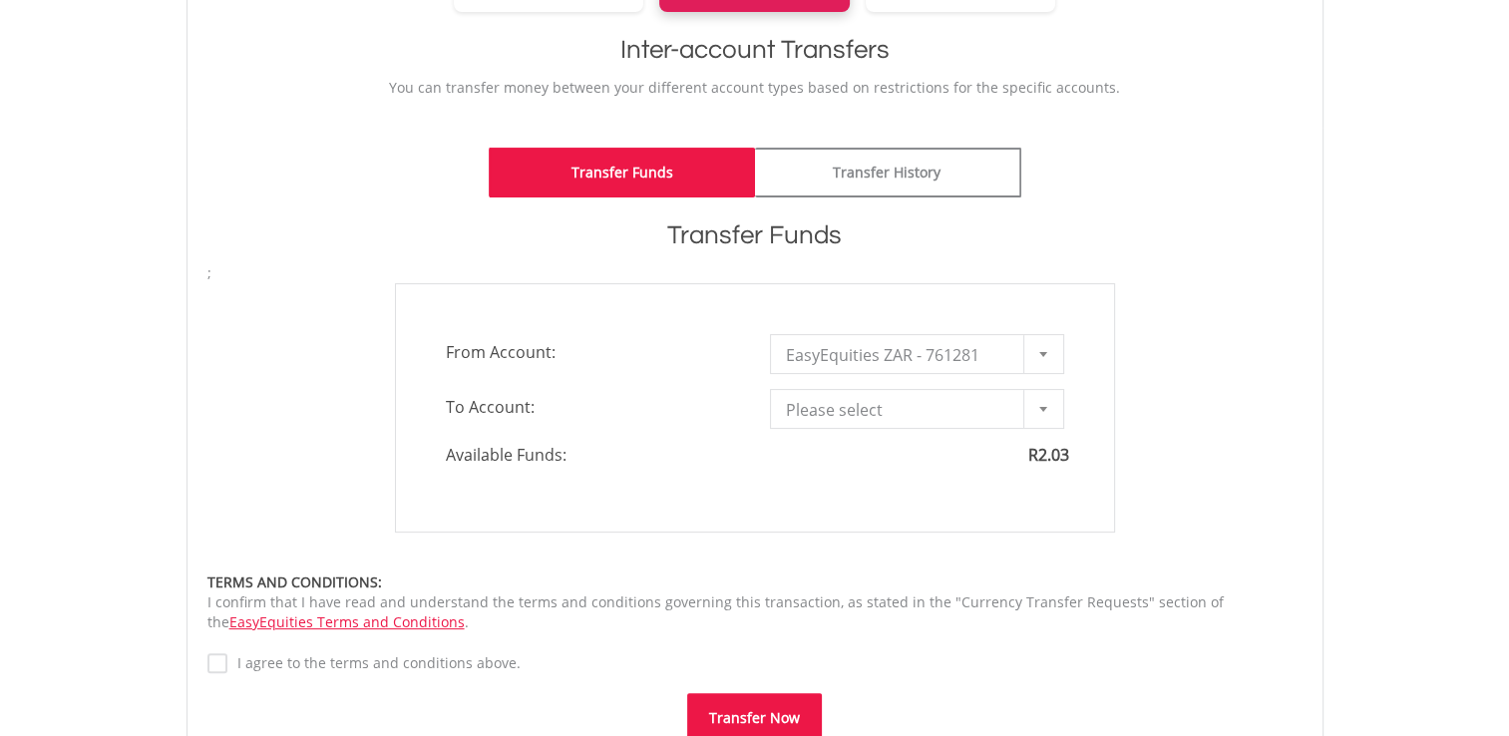
click at [1172, 345] on div "**********" at bounding box center [754, 407] width 1125 height 249
click at [1016, 427] on div "Please select Please select TFSA - 761282 EasyEquities USD - 761284" at bounding box center [917, 409] width 294 height 40
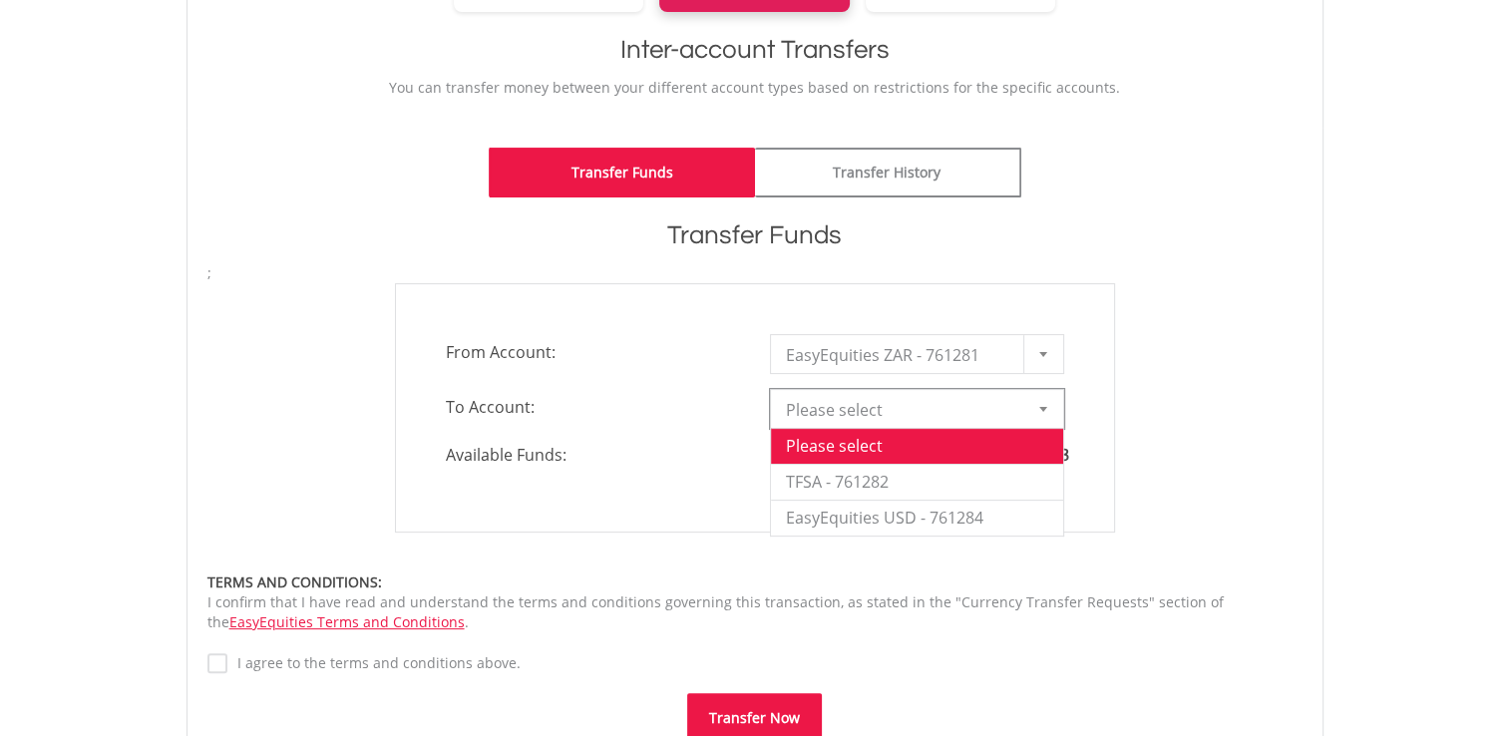
click at [895, 411] on span "Please select" at bounding box center [902, 410] width 232 height 40
click at [858, 524] on li "EasyEquities USD - 761284" at bounding box center [917, 518] width 292 height 36
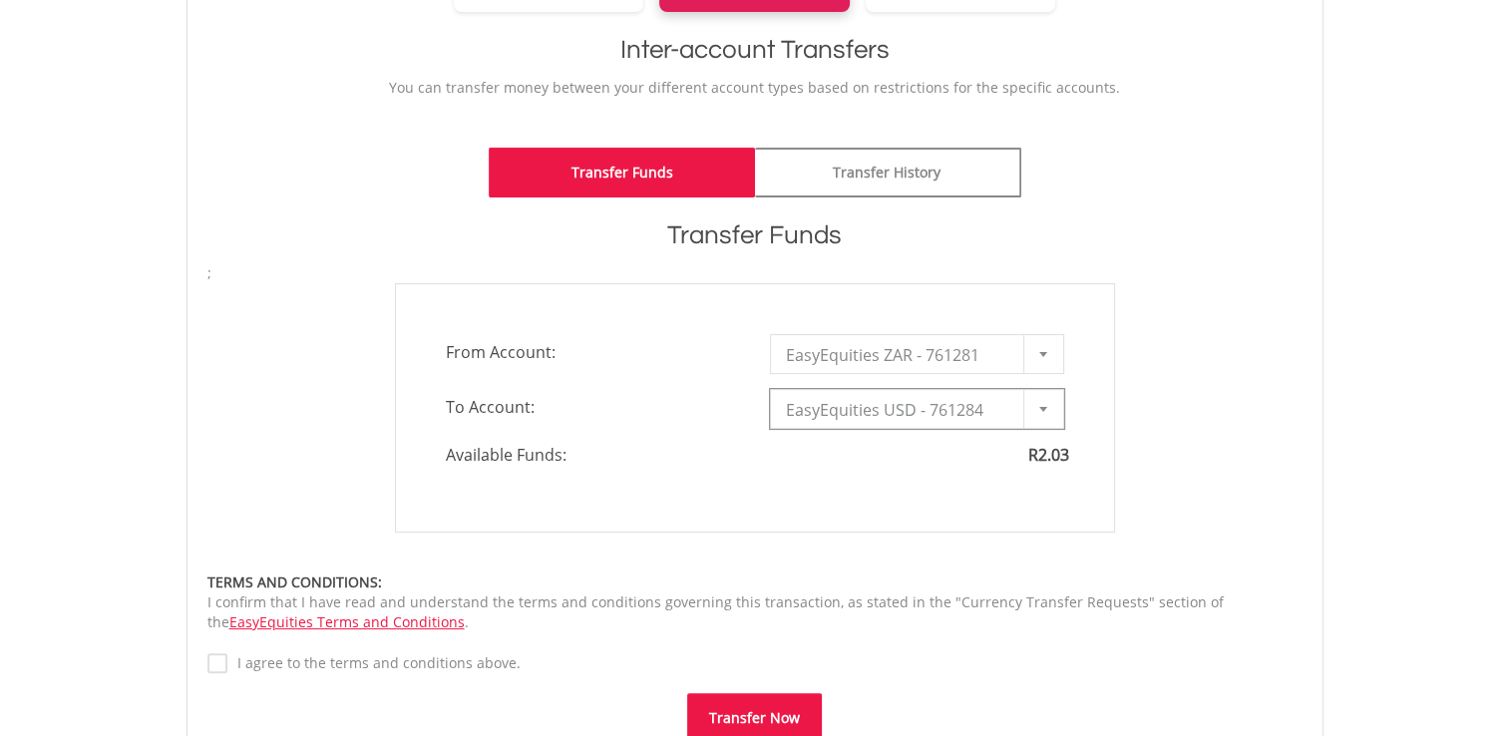
type input "*"
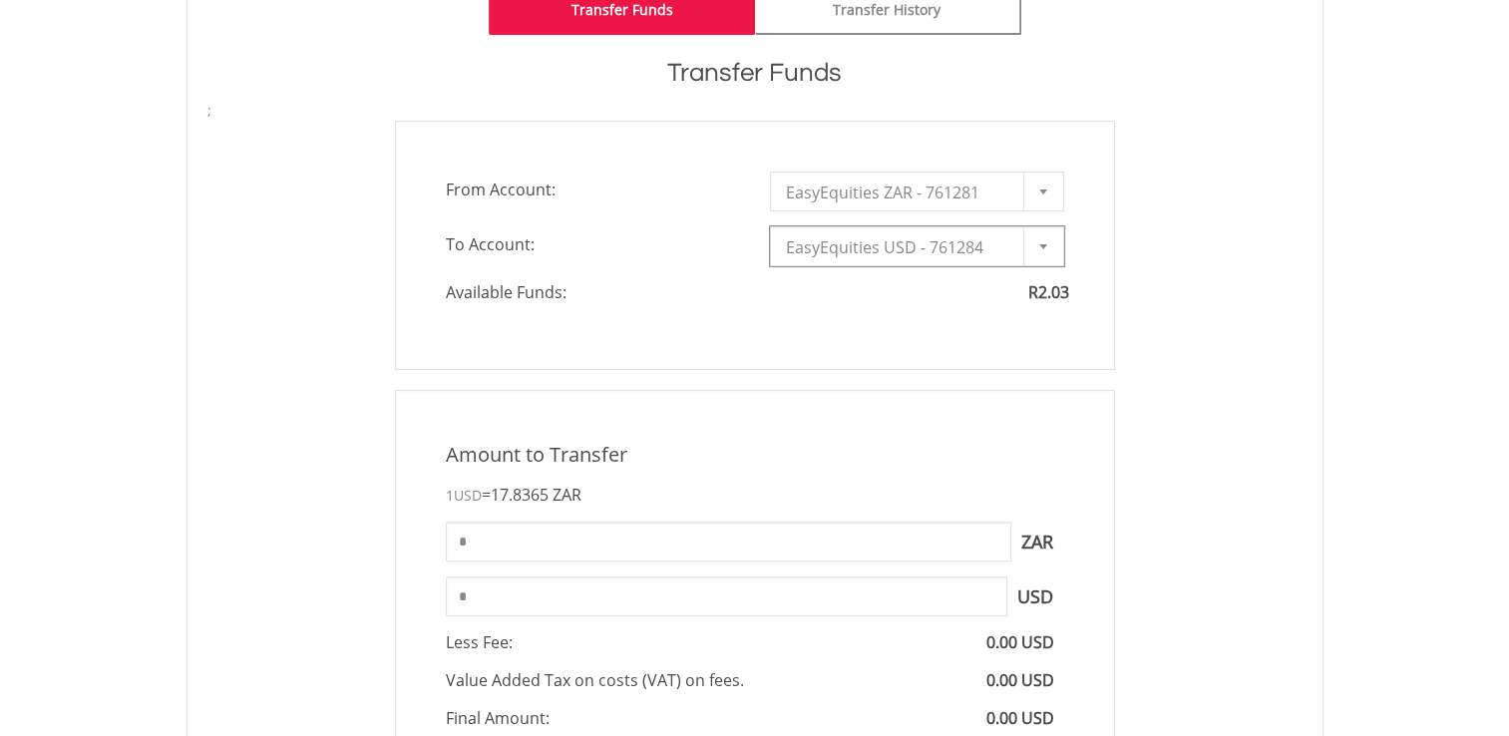
scroll to position [199, 0]
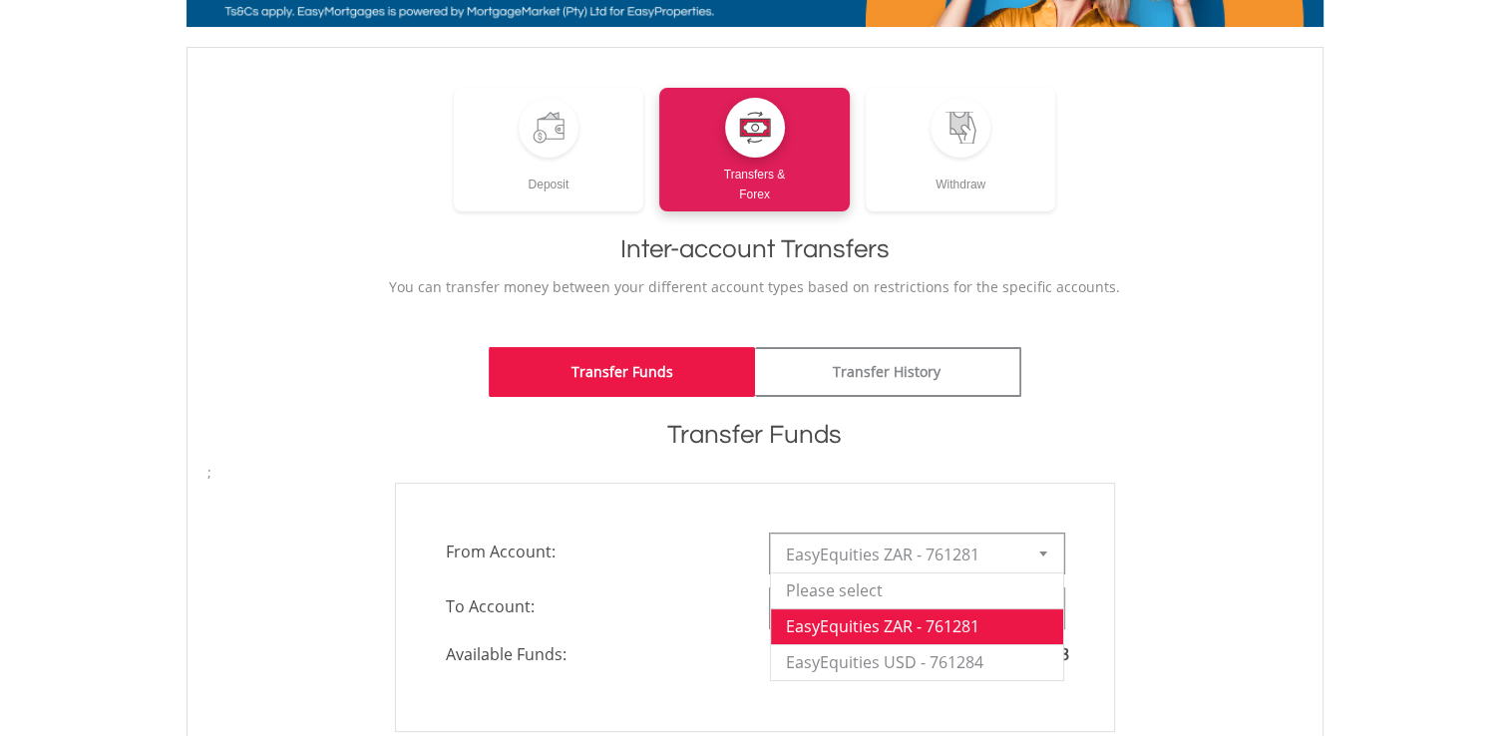
click at [873, 544] on span "EasyEquities ZAR - 761281" at bounding box center [902, 554] width 232 height 40
click at [924, 583] on li "Please select" at bounding box center [917, 590] width 292 height 36
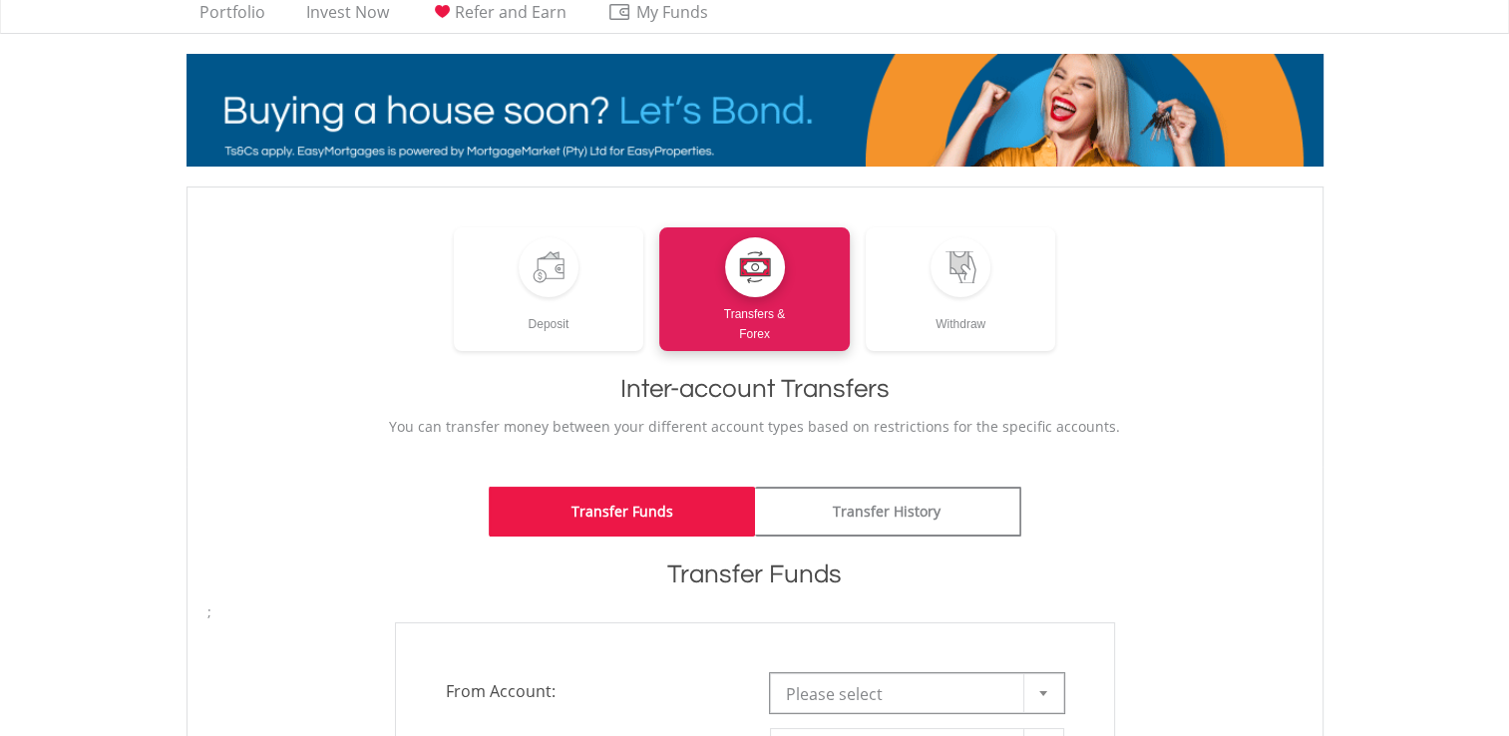
scroll to position [0, 0]
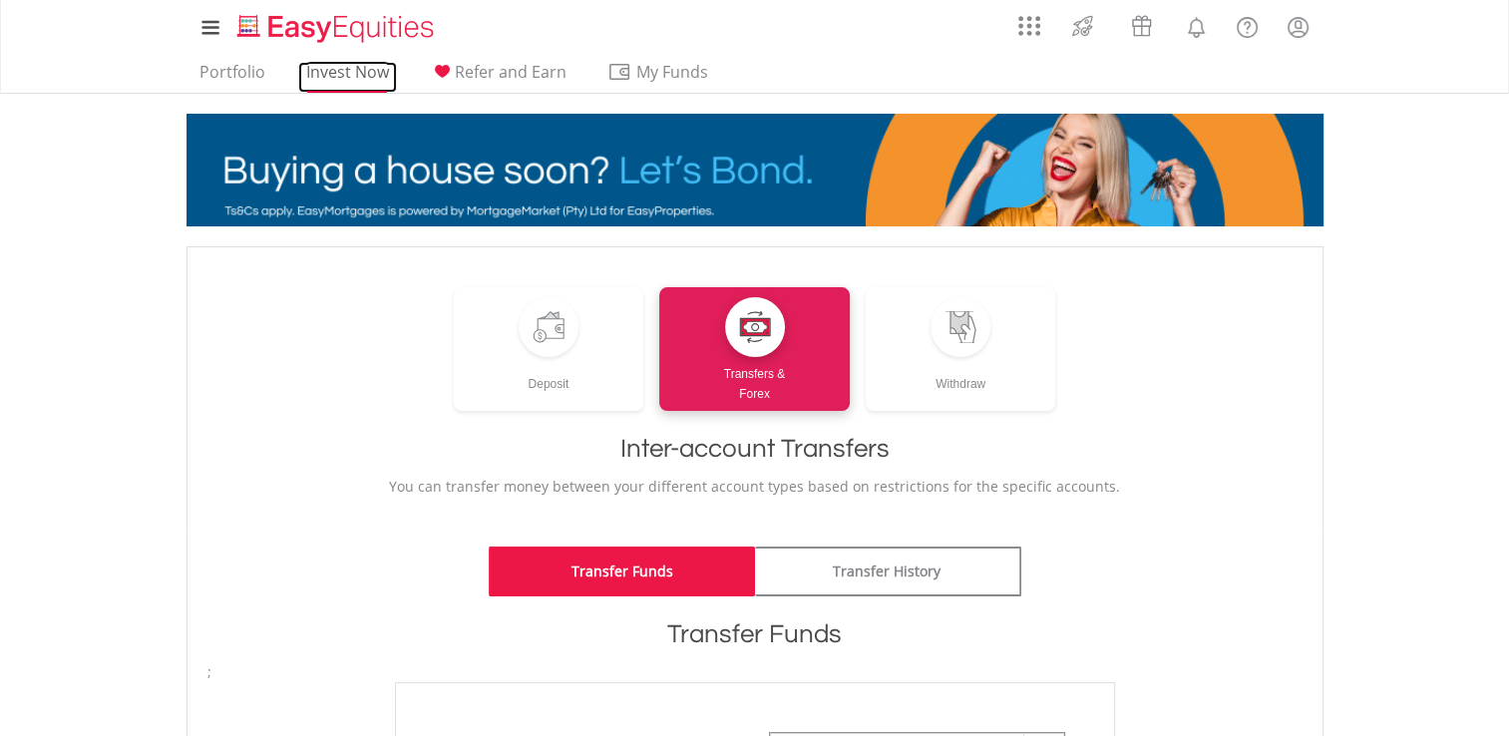
click at [319, 77] on link "Invest Now" at bounding box center [347, 77] width 99 height 31
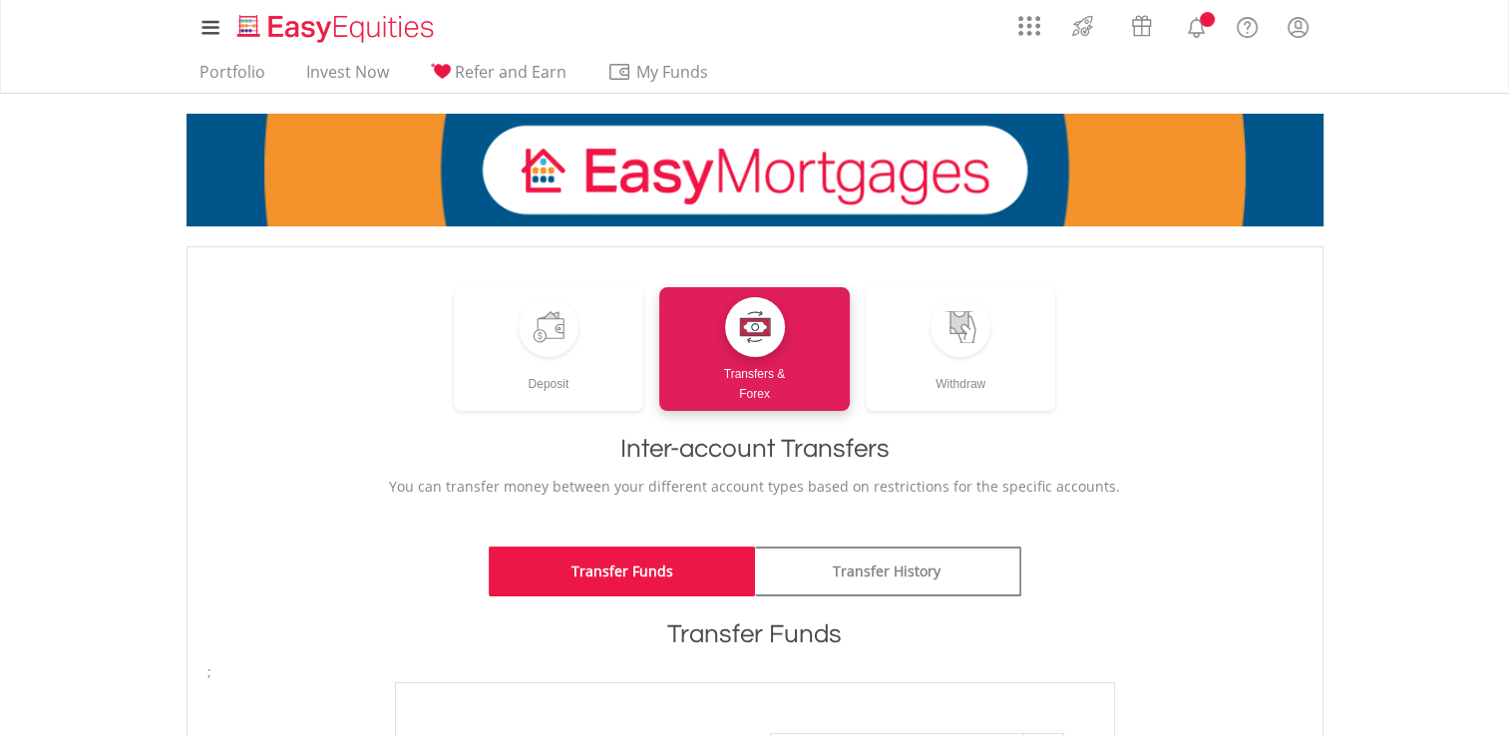
scroll to position [399, 0]
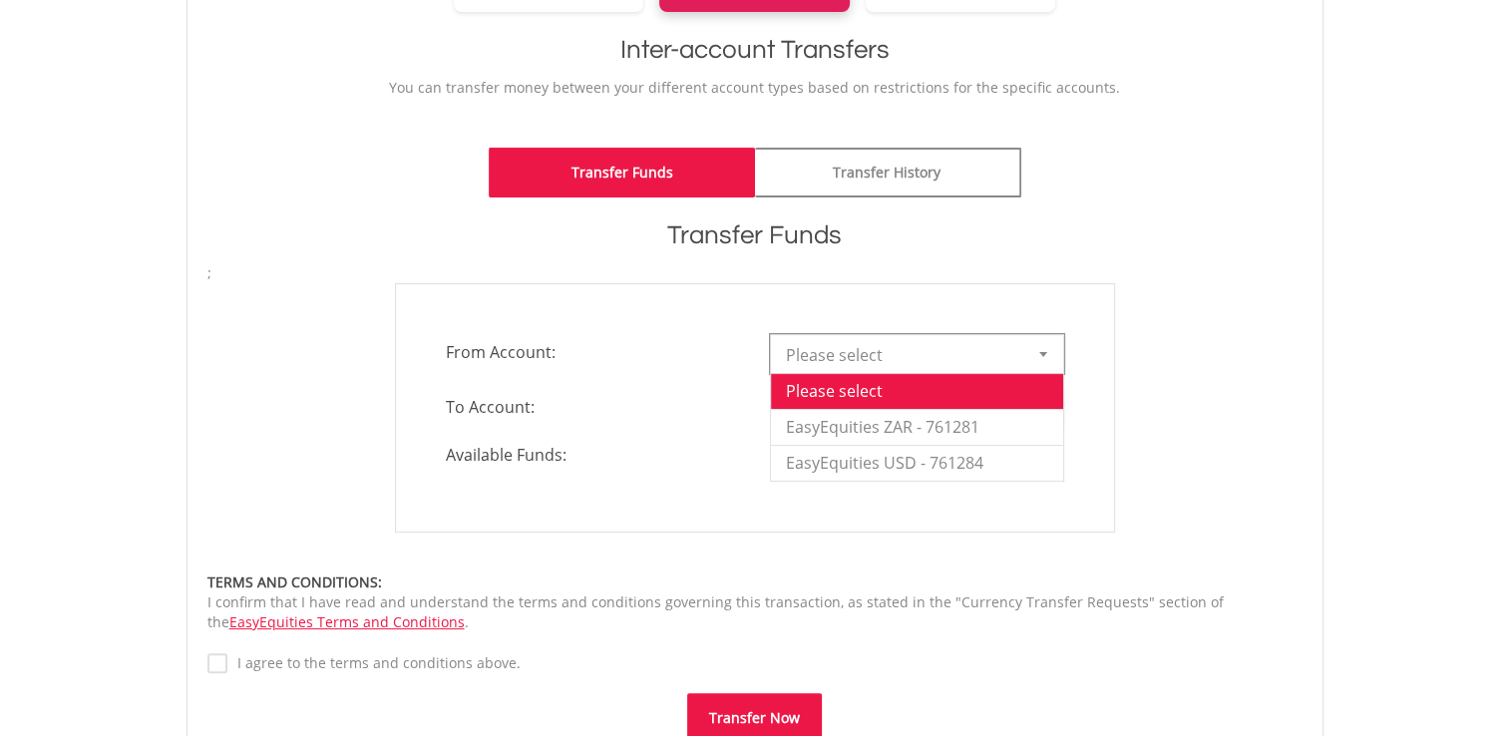
click at [1038, 348] on div at bounding box center [1043, 354] width 40 height 38
click at [1144, 333] on div "**********" at bounding box center [754, 407] width 1125 height 249
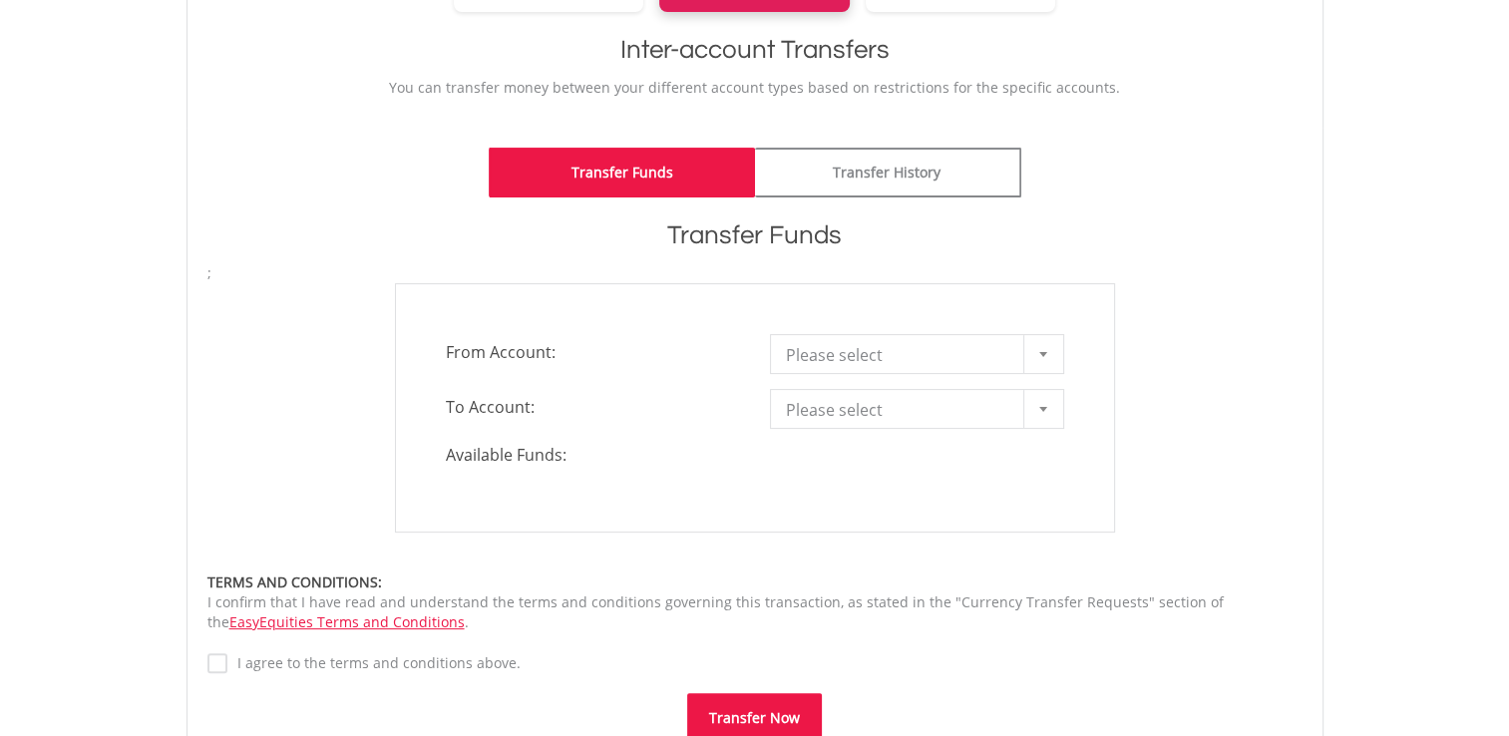
click at [965, 340] on span "Please select" at bounding box center [902, 355] width 232 height 40
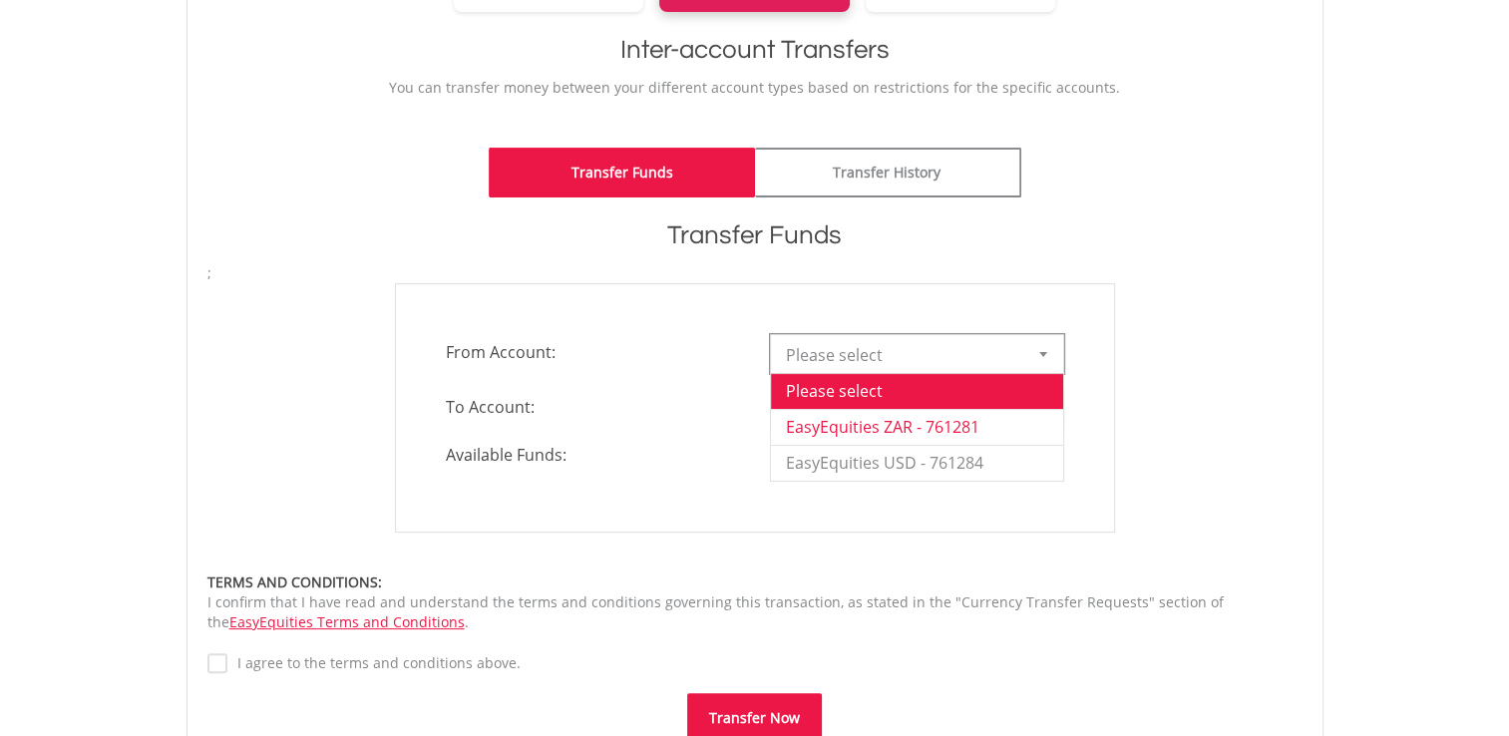
click at [894, 429] on li "EasyEquities ZAR - 761281" at bounding box center [917, 427] width 292 height 36
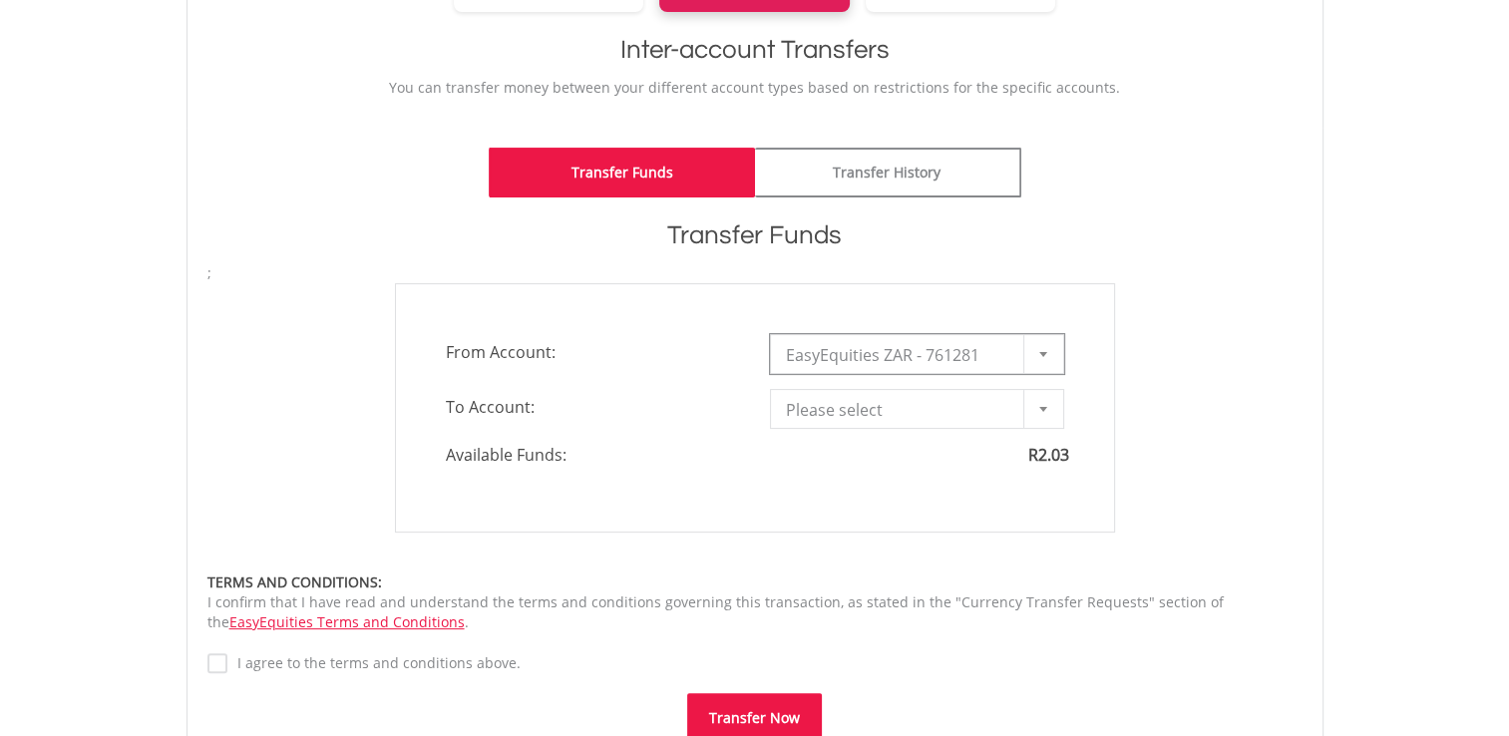
click at [893, 414] on span "Please select" at bounding box center [902, 410] width 232 height 40
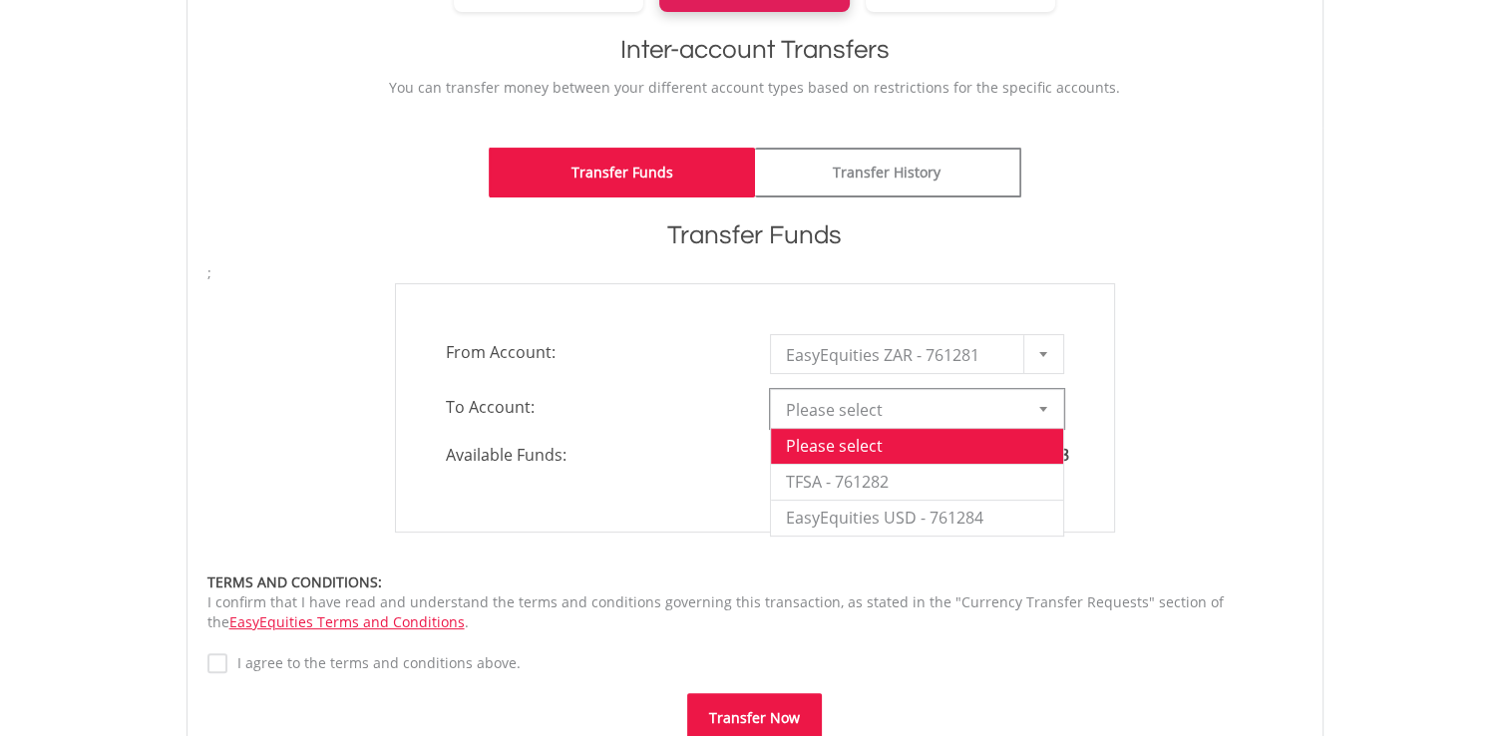
click at [1138, 368] on div "**********" at bounding box center [754, 407] width 1125 height 249
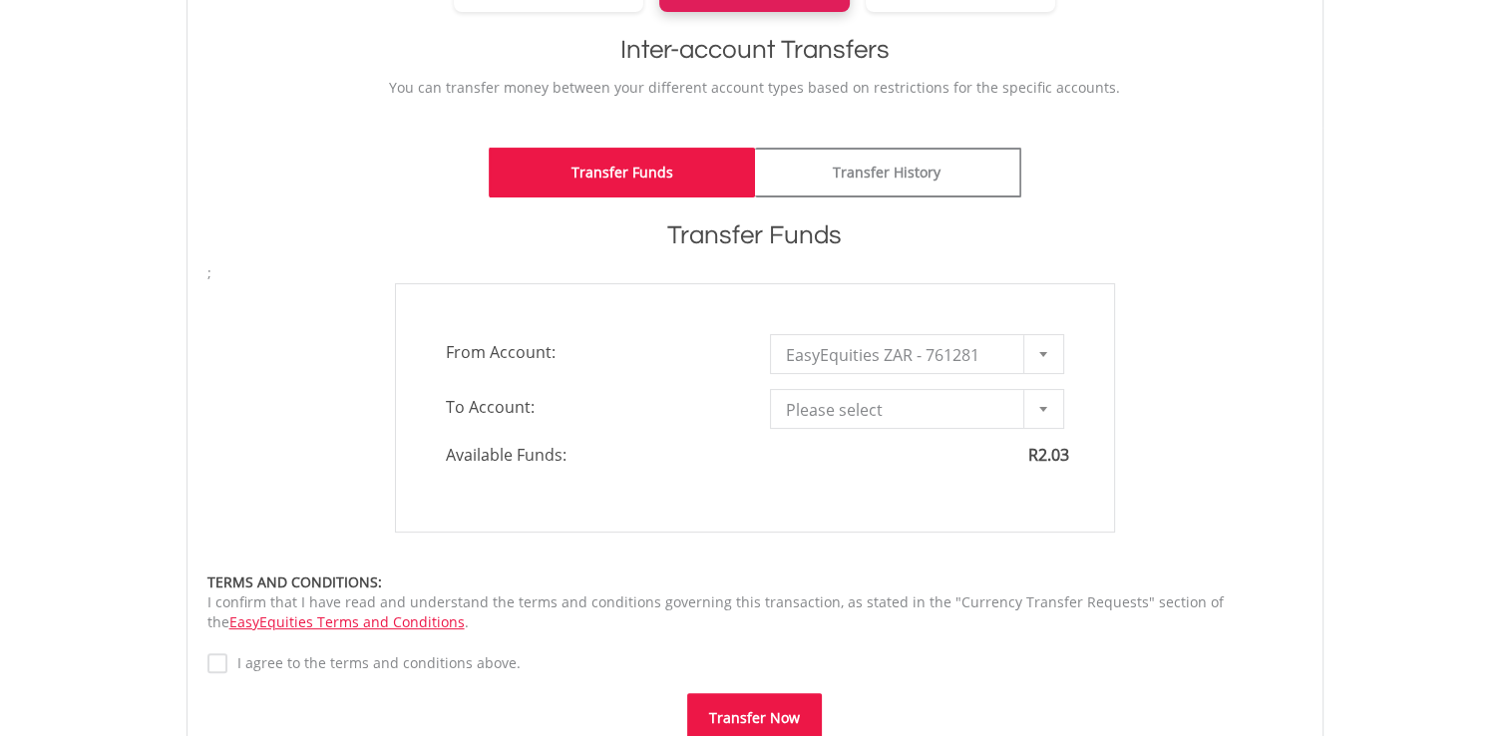
click at [938, 420] on span "Please select" at bounding box center [902, 410] width 232 height 40
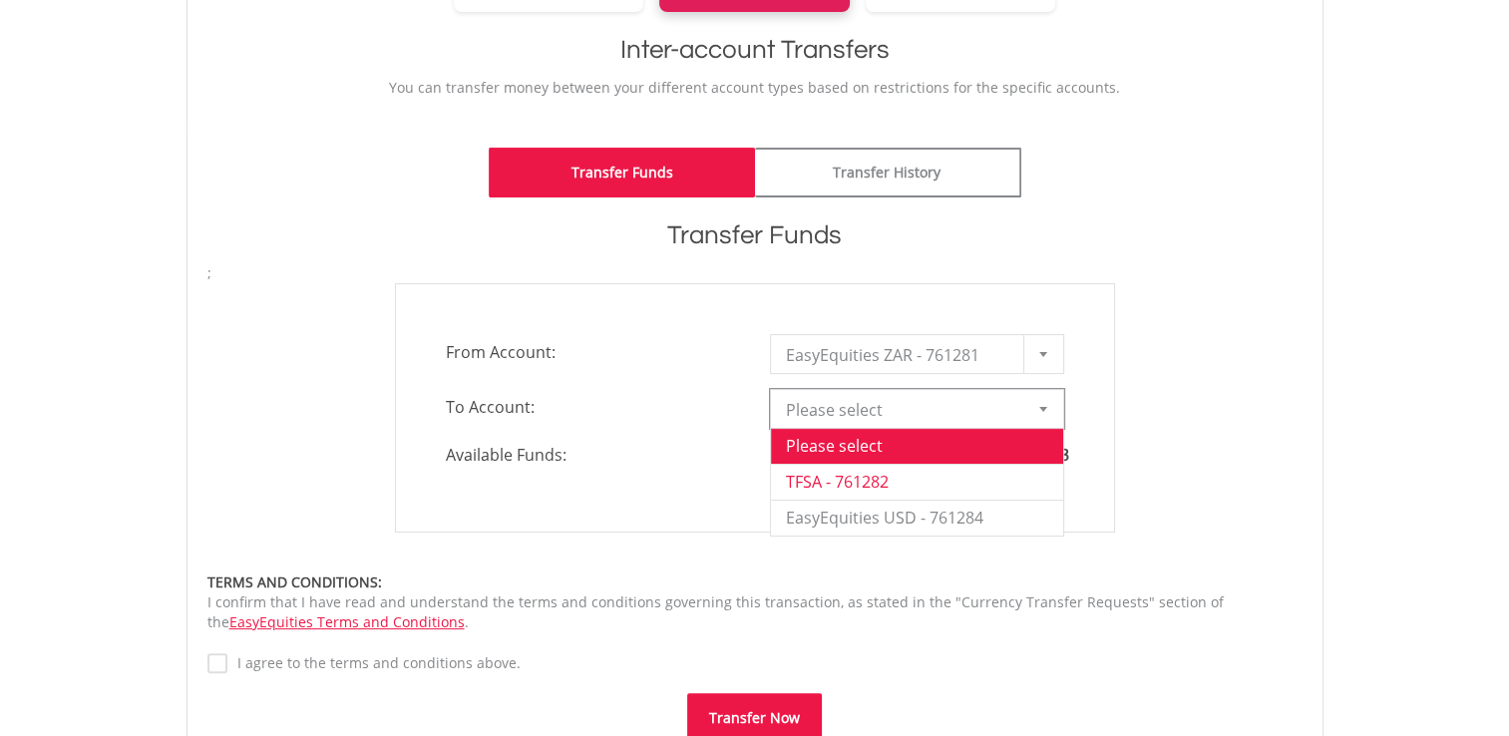
click at [877, 476] on li "TFSA - 761282" at bounding box center [917, 482] width 292 height 36
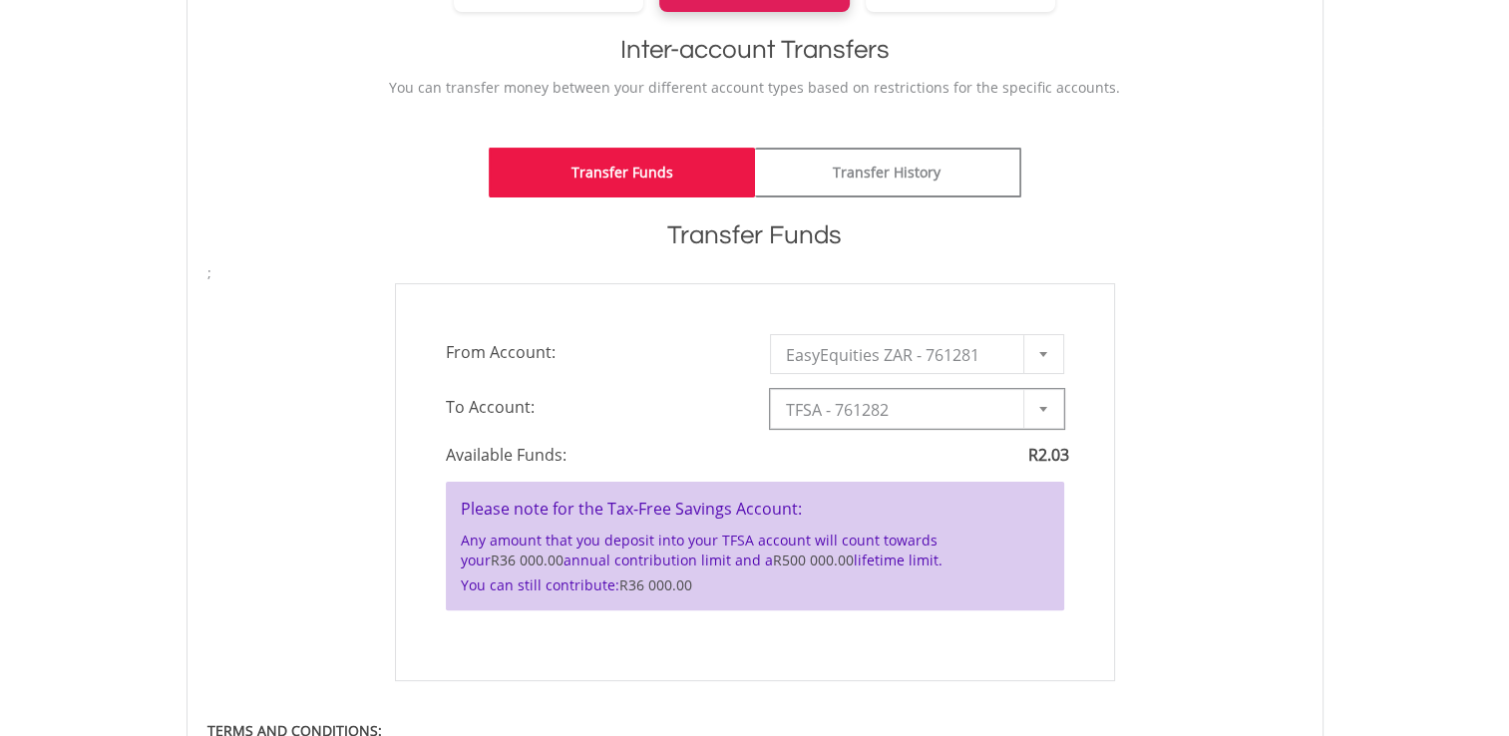
type input "*"
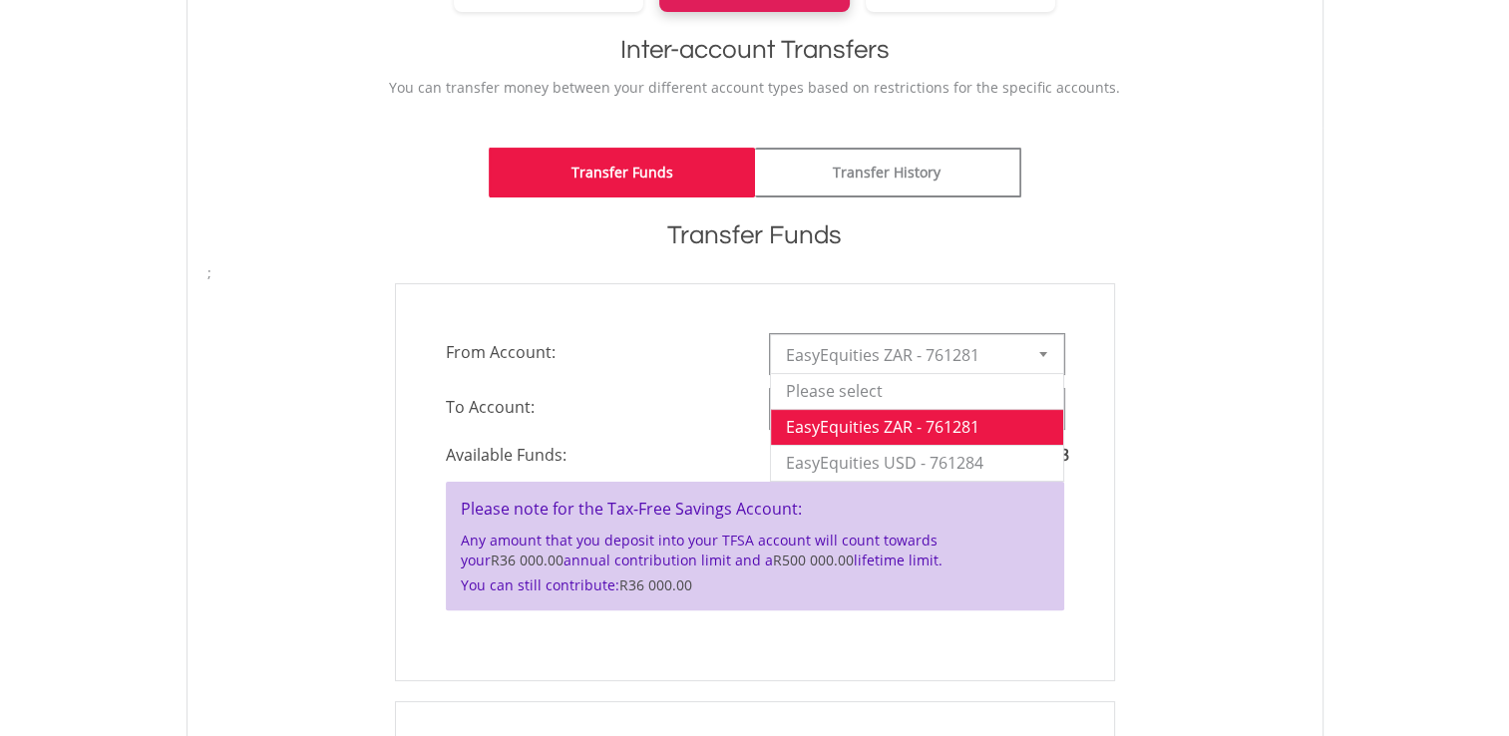
click at [893, 358] on span "EasyEquities ZAR - 761281" at bounding box center [902, 355] width 232 height 40
drag, startPoint x: 1290, startPoint y: 305, endPoint x: 1231, endPoint y: 320, distance: 60.7
click at [1286, 305] on div "**********" at bounding box center [754, 482] width 1125 height 398
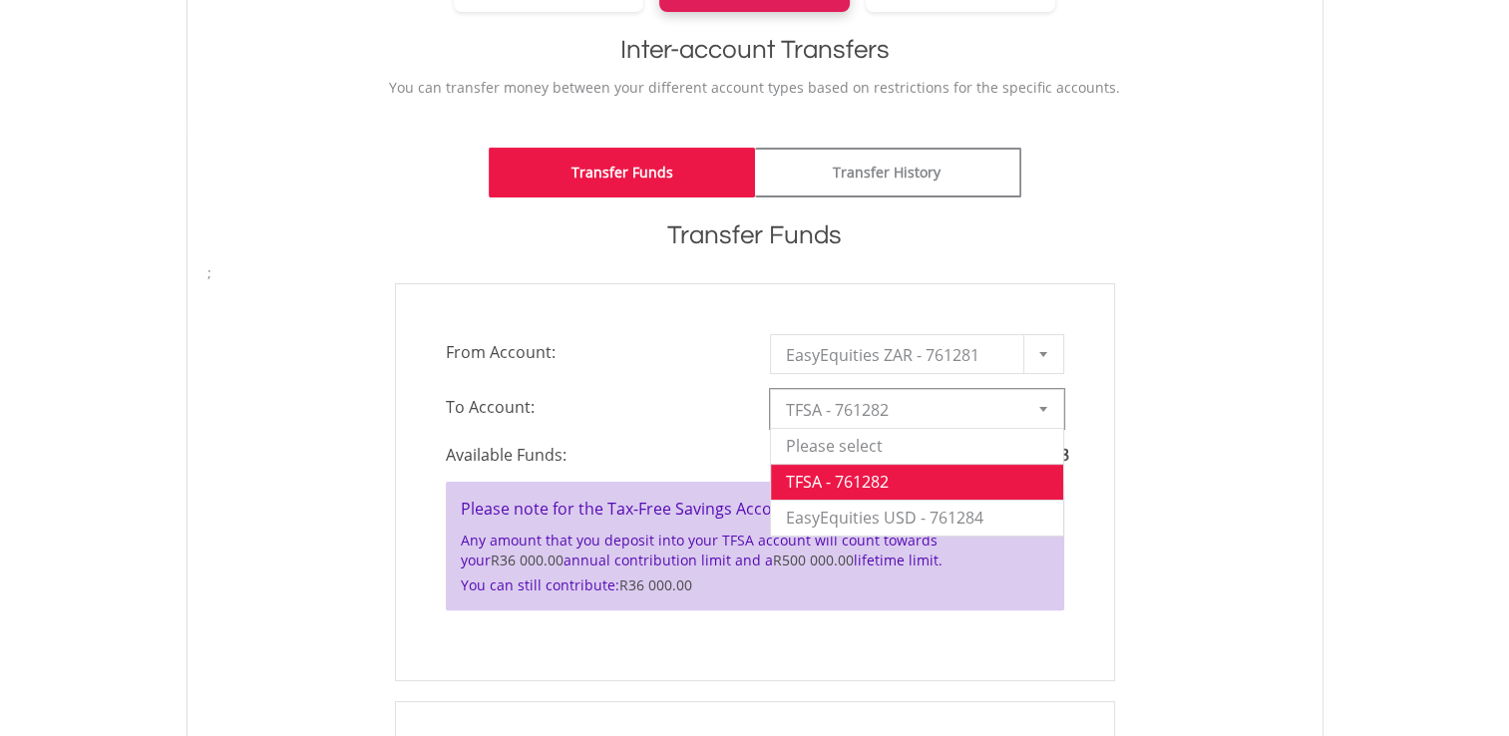
click at [996, 415] on span "TFSA - 761282" at bounding box center [902, 410] width 232 height 40
click at [865, 520] on li "EasyEquities USD - 761284" at bounding box center [917, 518] width 292 height 36
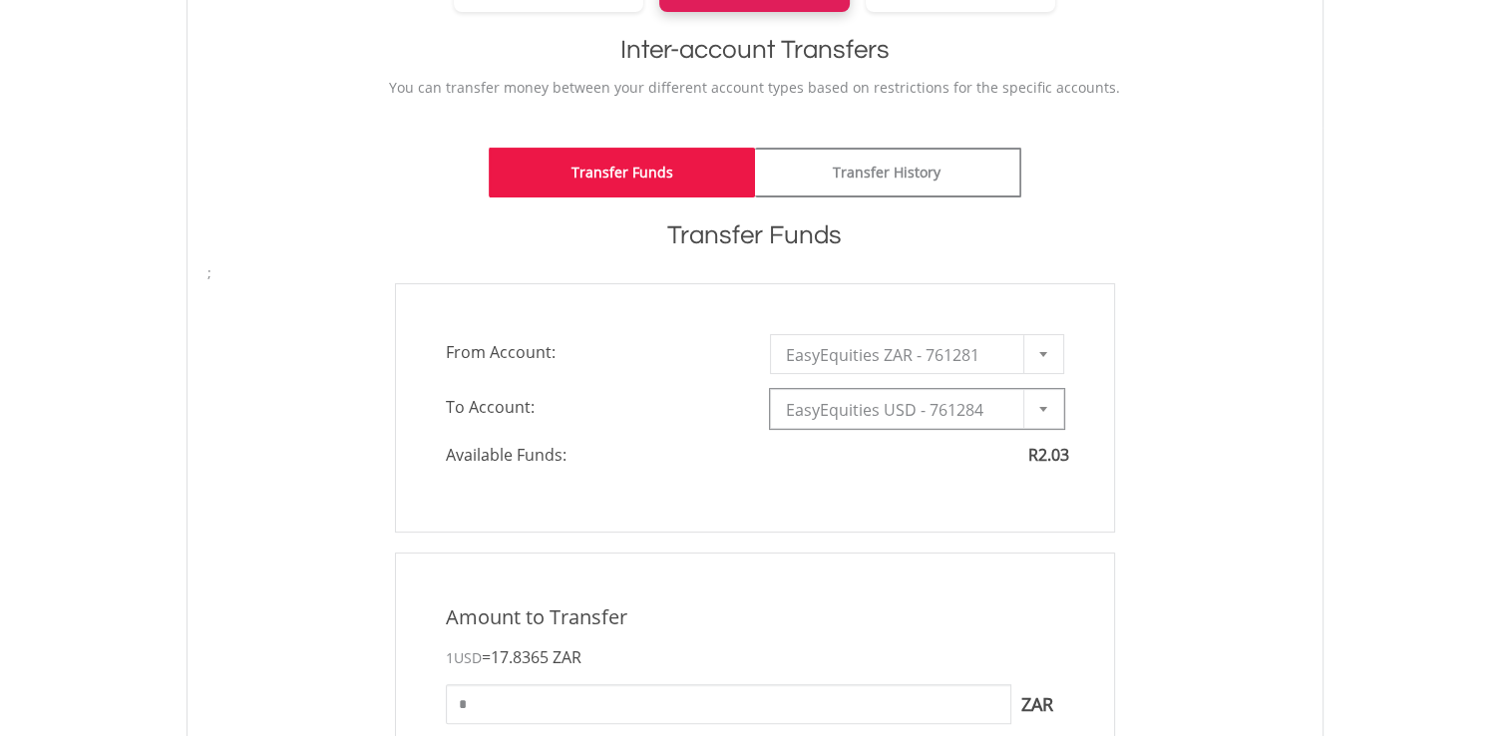
click at [901, 368] on span "EasyEquities ZAR - 761281" at bounding box center [902, 355] width 232 height 40
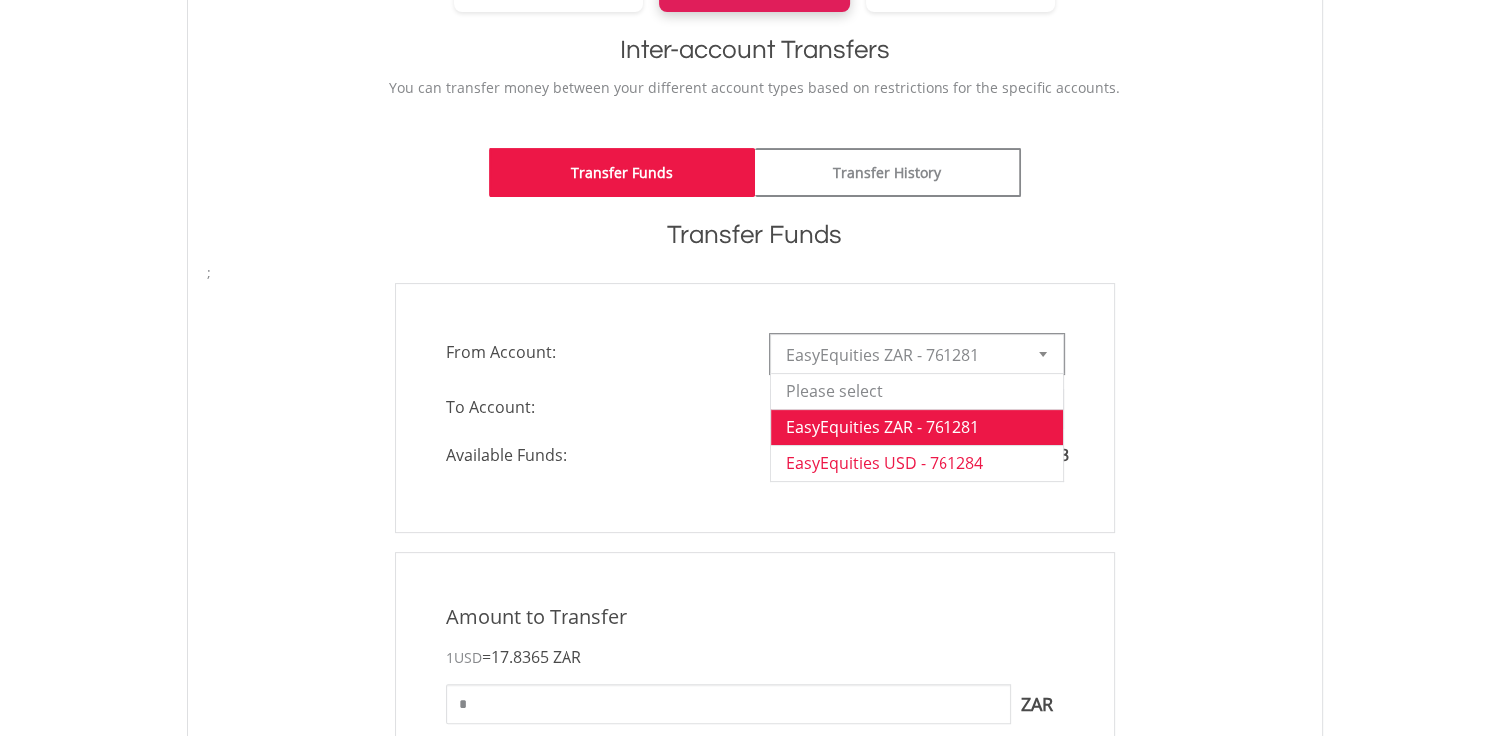
click at [890, 464] on li "EasyEquities USD - 761284" at bounding box center [917, 463] width 292 height 36
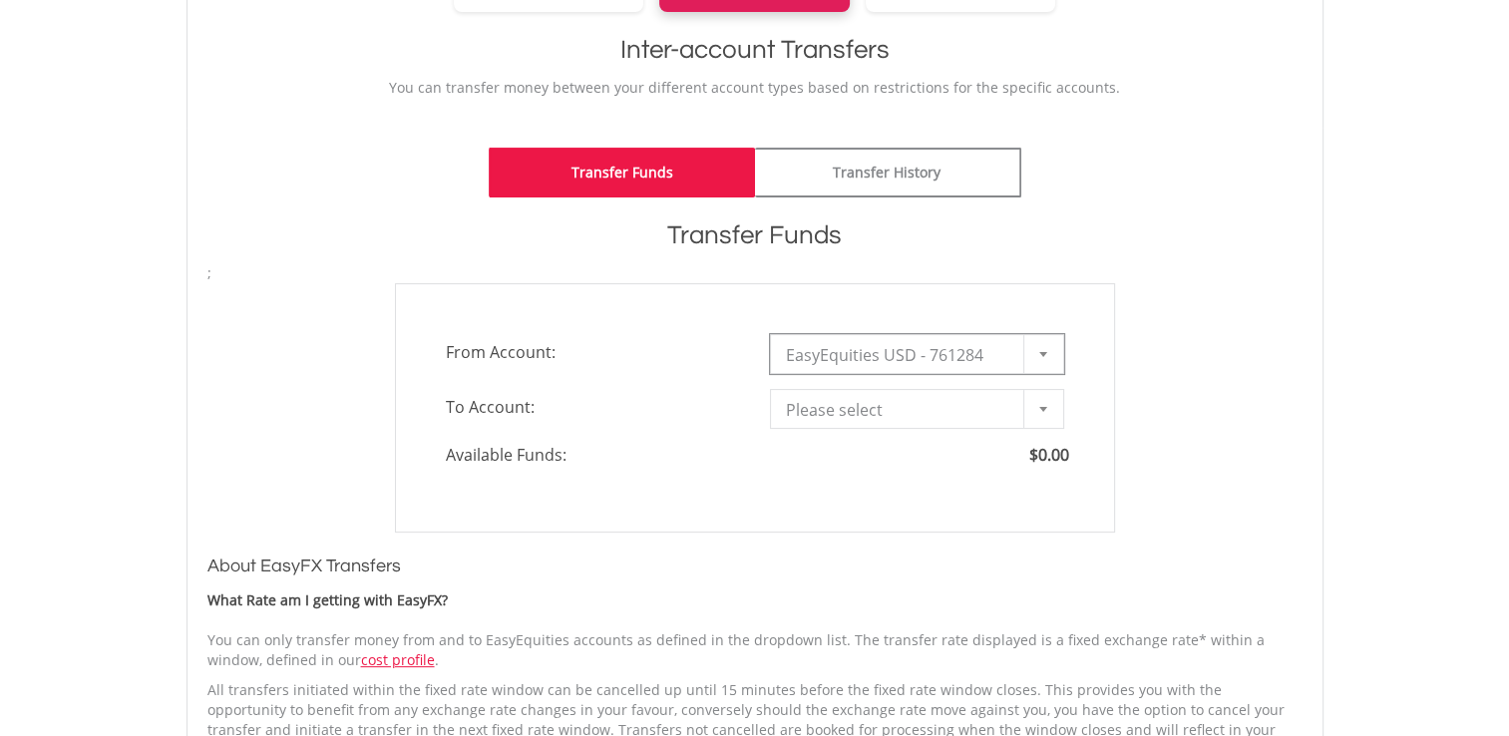
click at [885, 402] on span "Please select" at bounding box center [902, 410] width 232 height 40
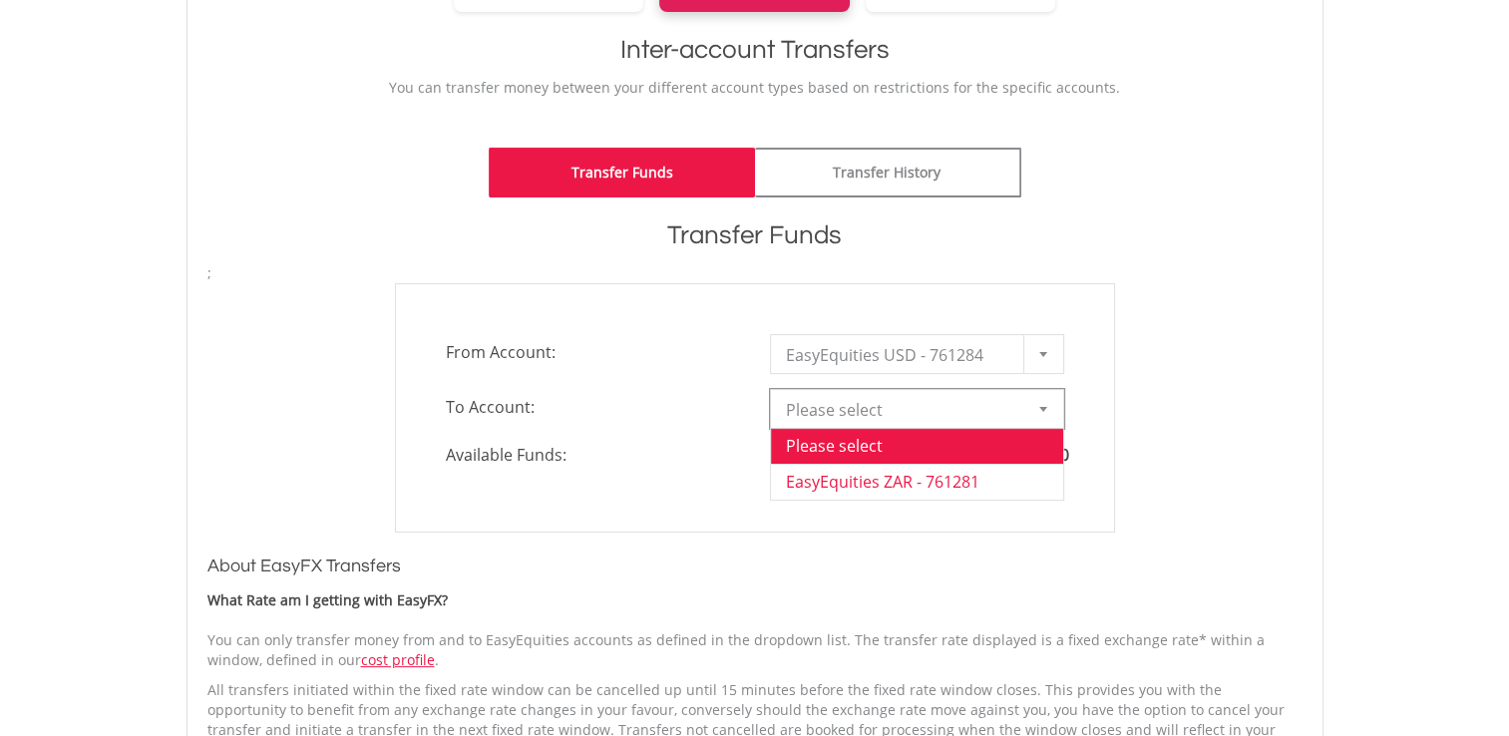
click at [898, 490] on li "EasyEquities ZAR - 761281" at bounding box center [917, 482] width 292 height 36
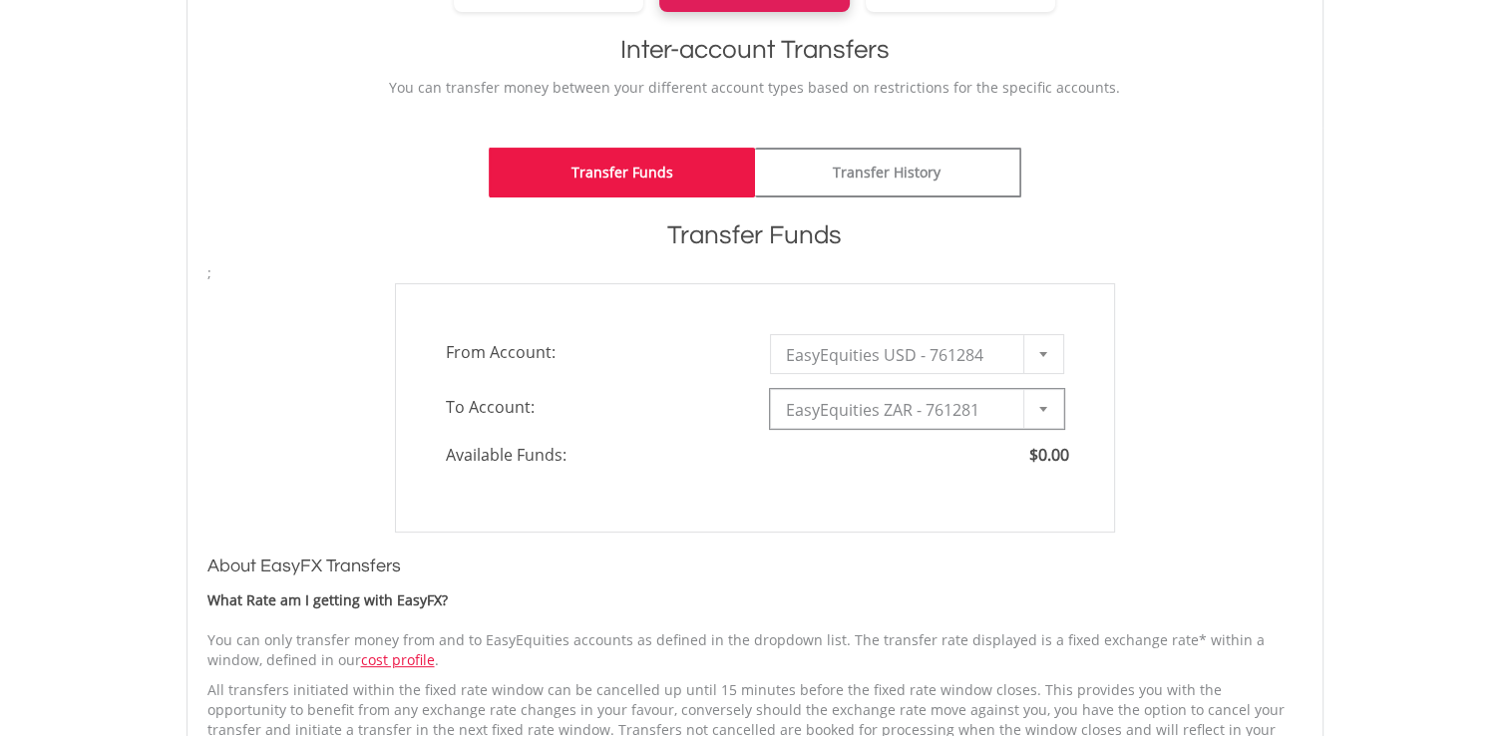
click at [903, 359] on span "EasyEquities USD - 761284" at bounding box center [902, 355] width 232 height 40
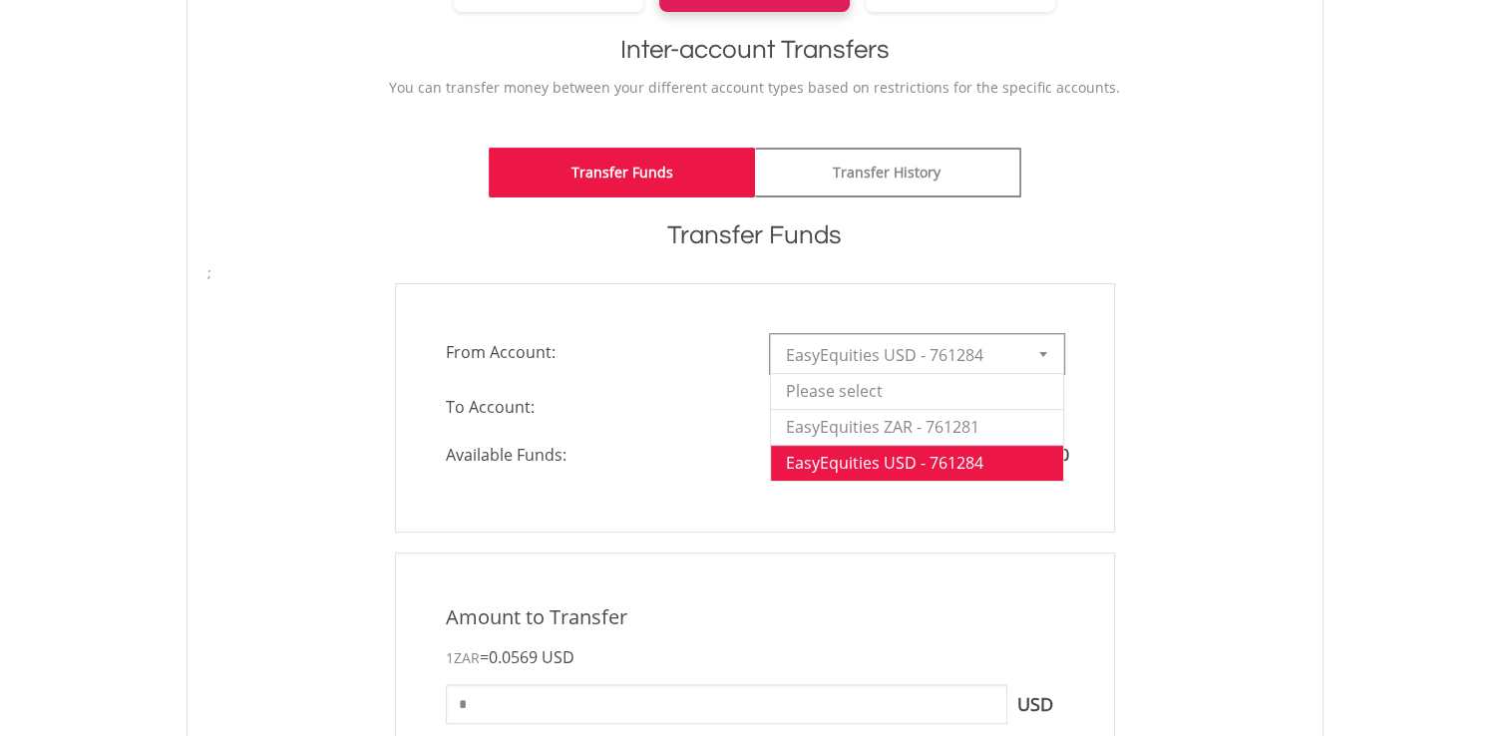
click at [1247, 355] on div "**********" at bounding box center [754, 407] width 1125 height 249
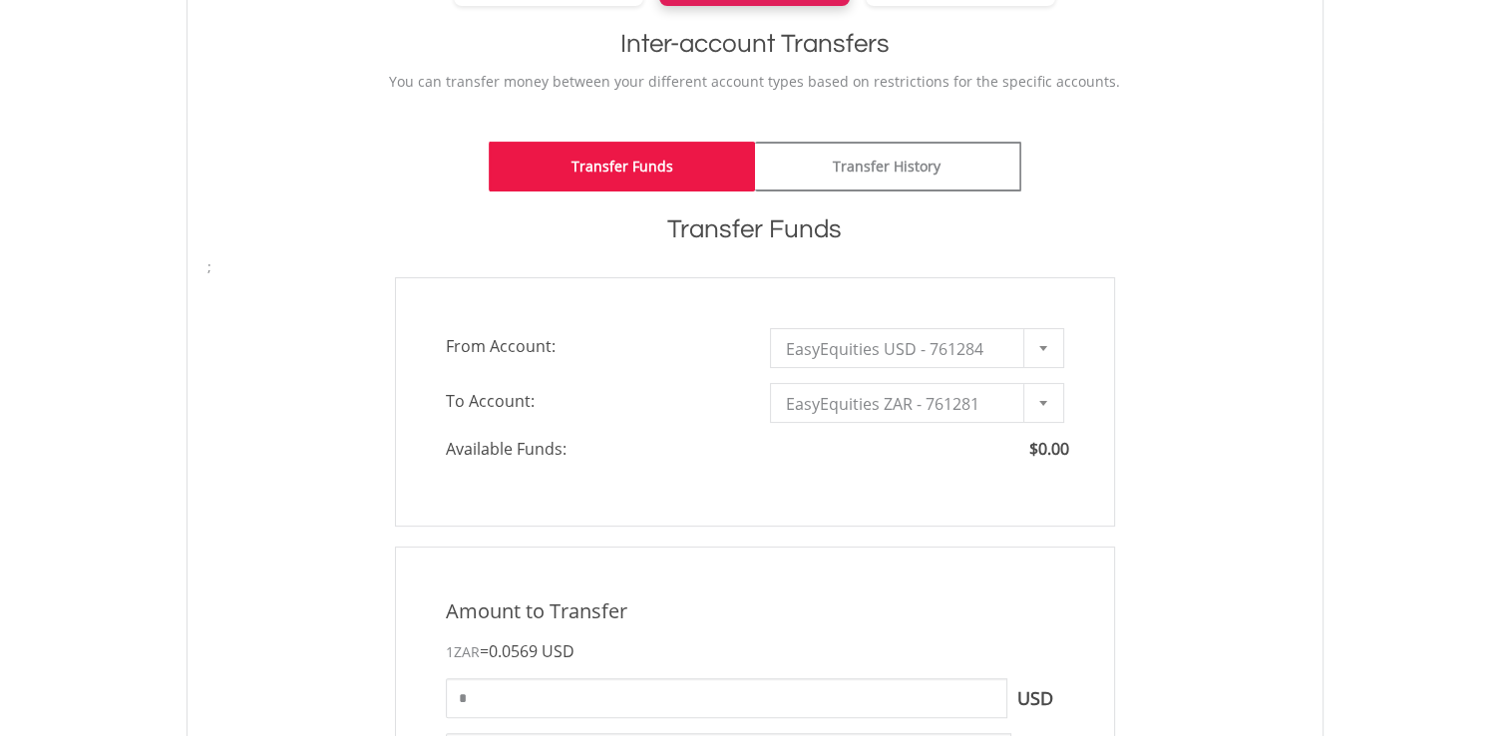
scroll to position [0, 0]
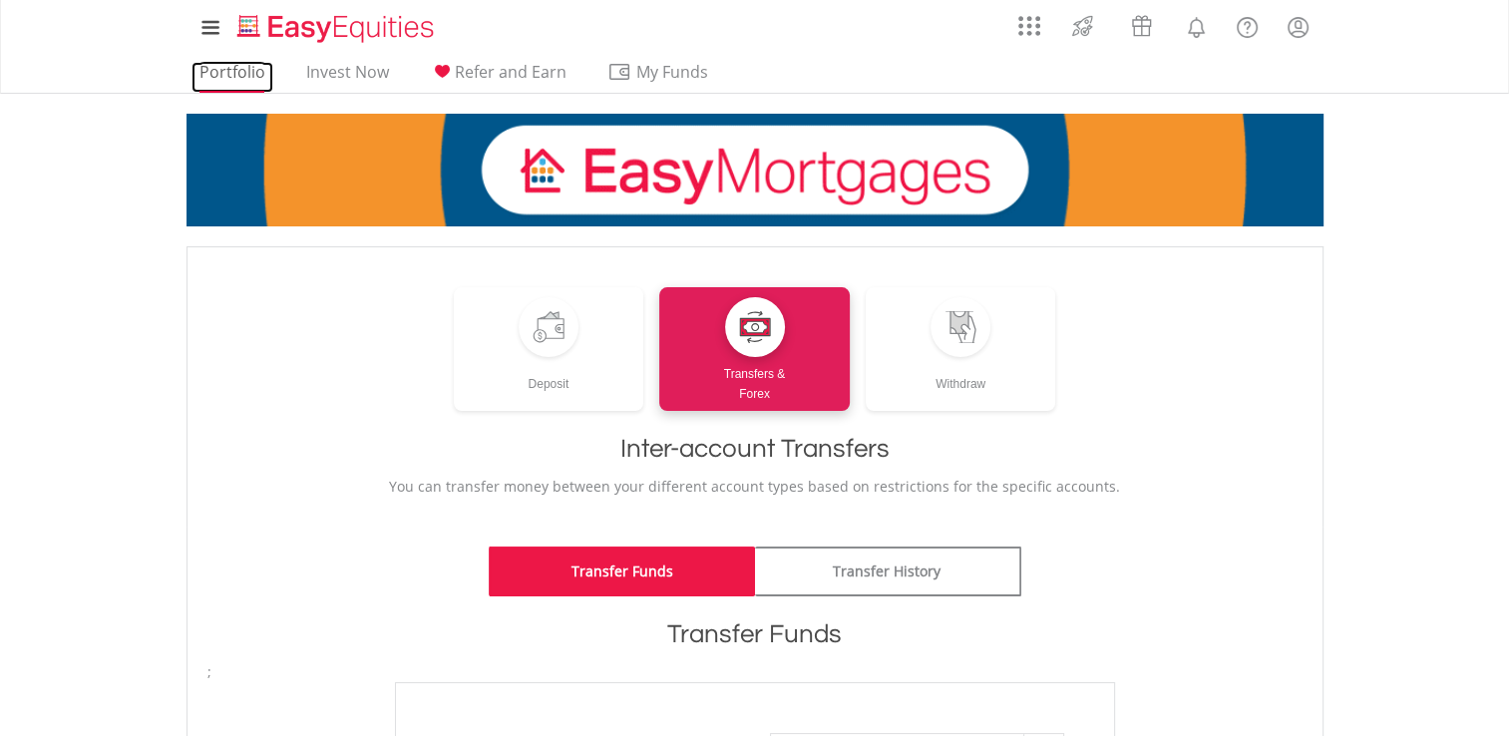
click at [234, 77] on link "Portfolio" at bounding box center [232, 77] width 82 height 31
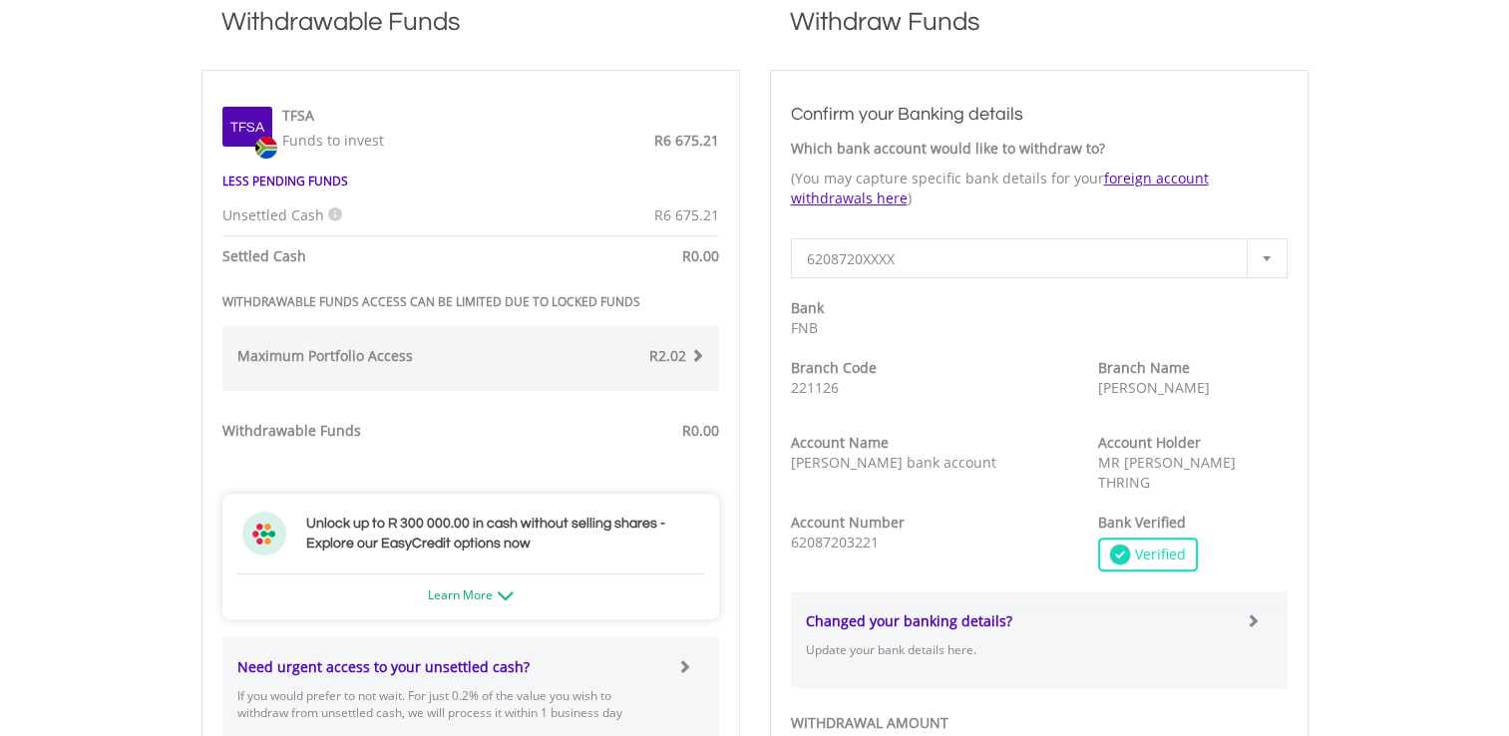
scroll to position [598, 0]
click at [331, 211] on icon at bounding box center [335, 211] width 14 height 14
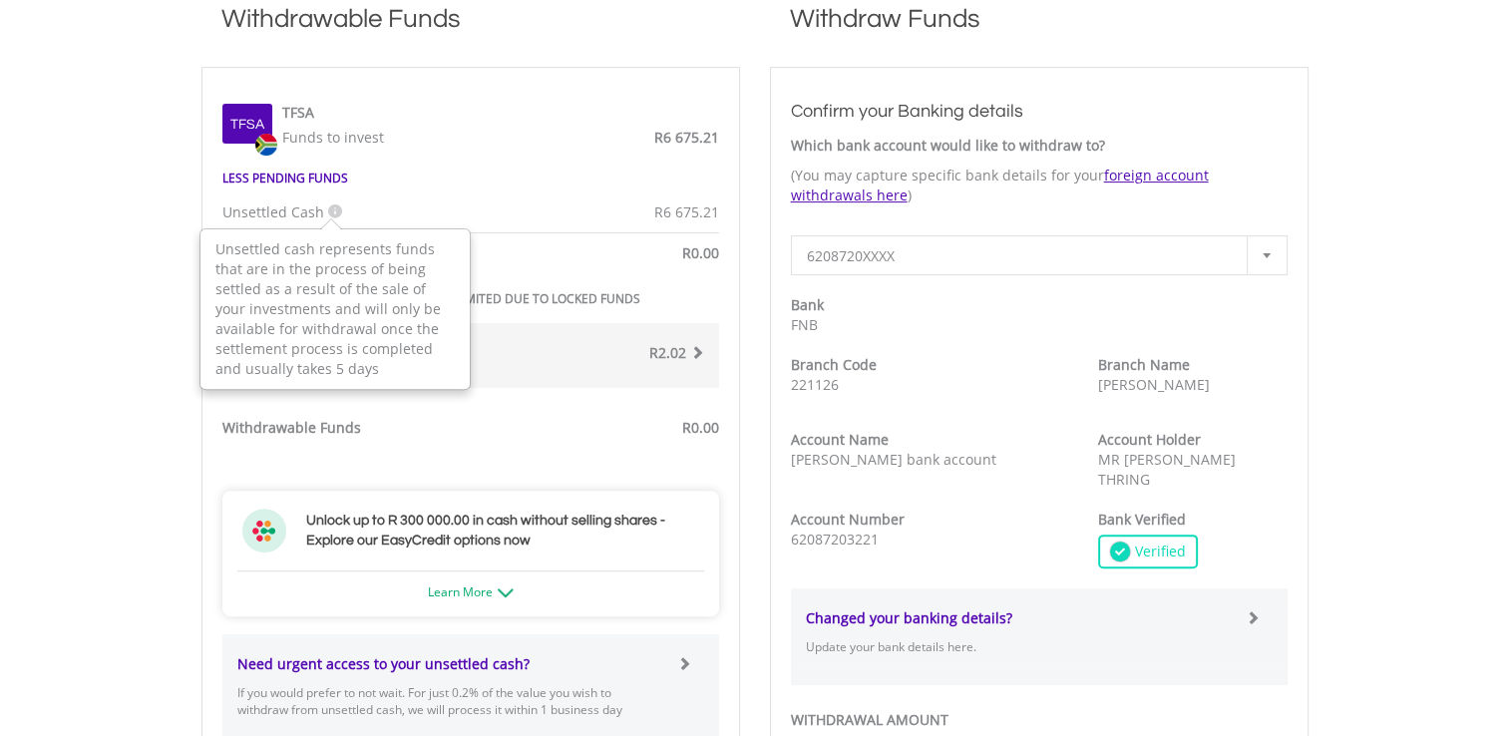
click at [138, 241] on body "My Investments Invest Now New Listings Sell My Recurring Investments Pending Or…" at bounding box center [754, 479] width 1509 height 2155
